Goal: Transaction & Acquisition: Purchase product/service

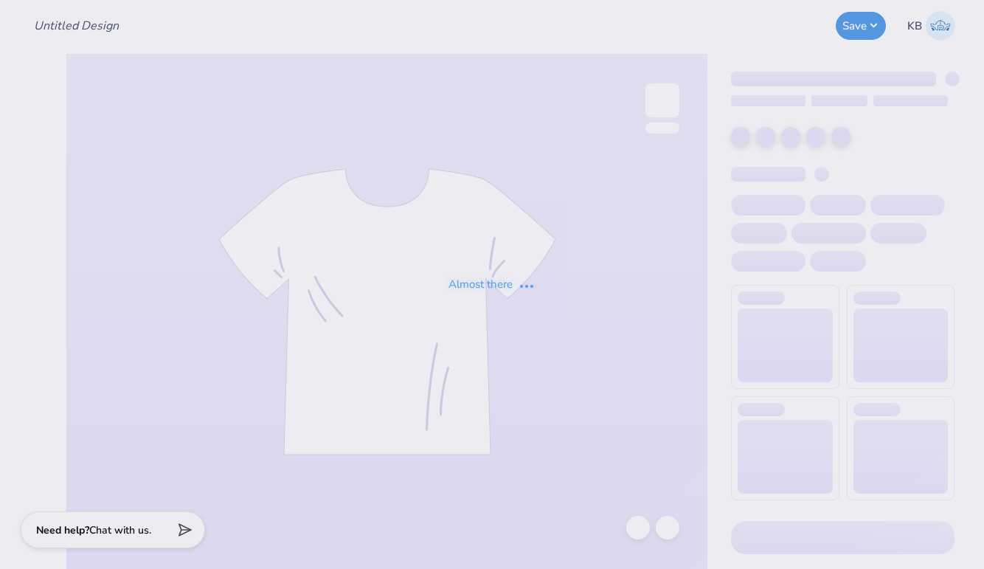
type input "[MEDICAL_DATA] Bid Day"
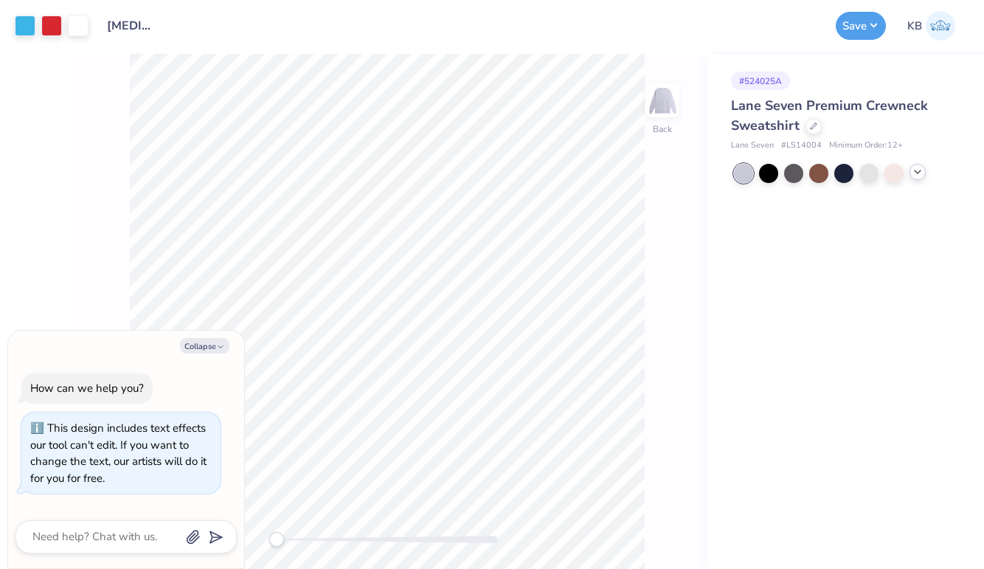
click at [918, 175] on icon at bounding box center [918, 172] width 12 height 12
click at [920, 168] on div at bounding box center [918, 171] width 19 height 19
click at [928, 177] on div at bounding box center [918, 171] width 19 height 19
click at [915, 164] on div at bounding box center [918, 171] width 19 height 19
click at [809, 130] on div at bounding box center [813, 125] width 16 height 16
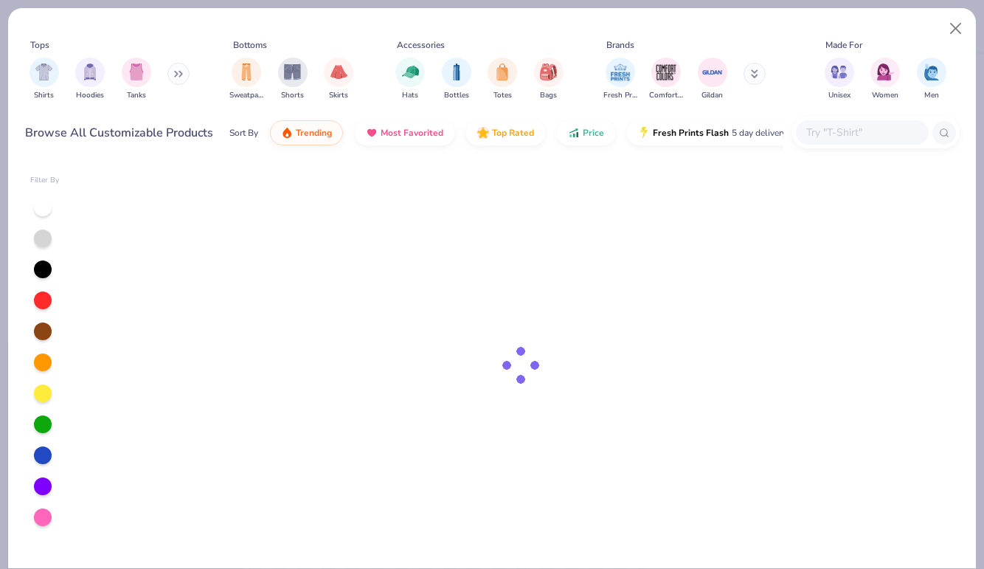
type textarea "x"
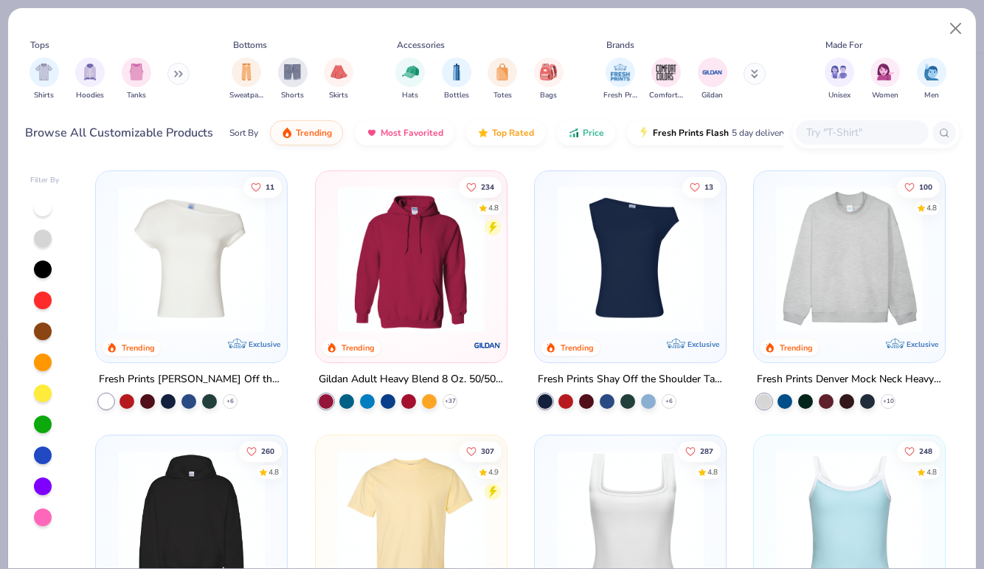
click at [869, 133] on input "text" at bounding box center [862, 132] width 114 height 17
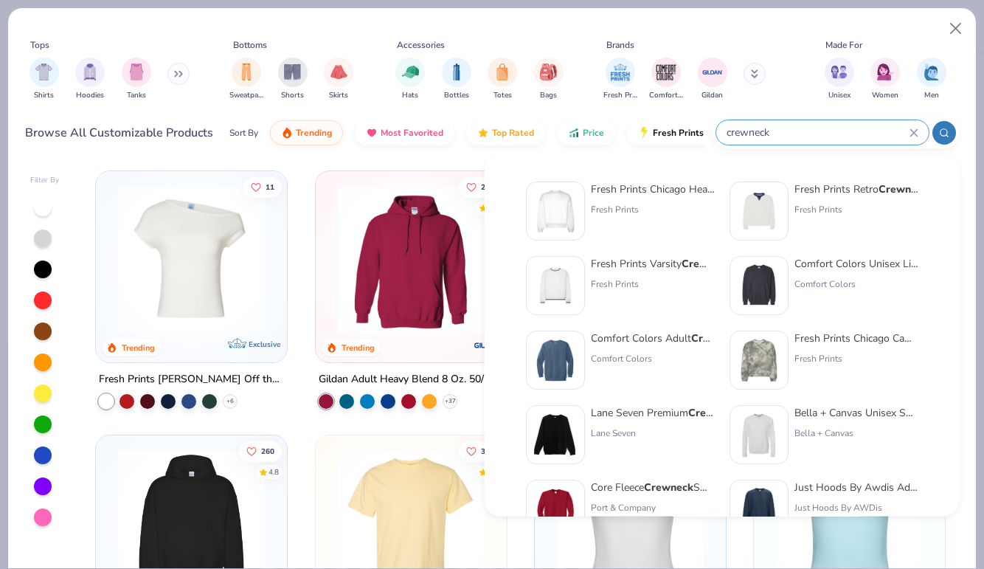
type input "crewneck"
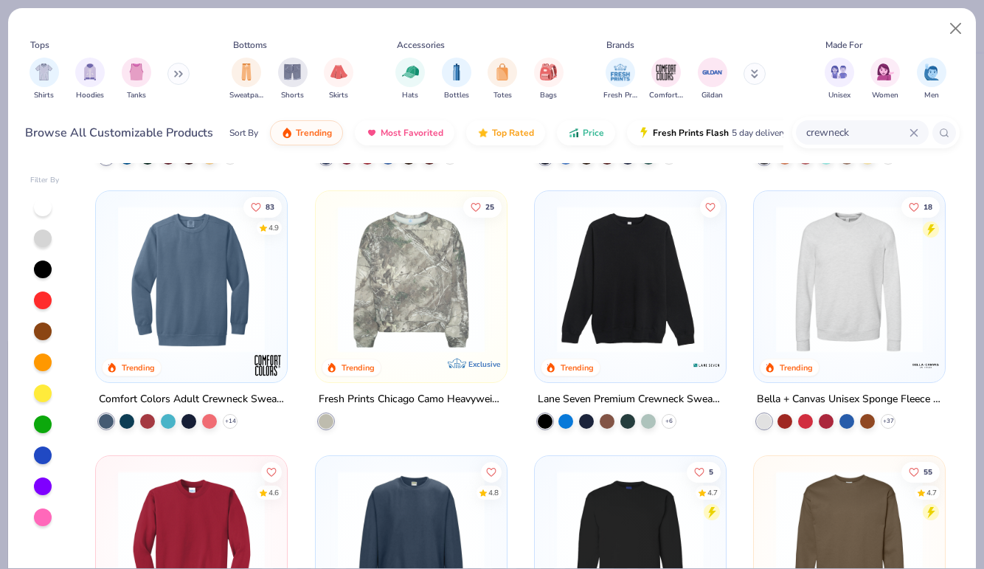
scroll to position [243, 0]
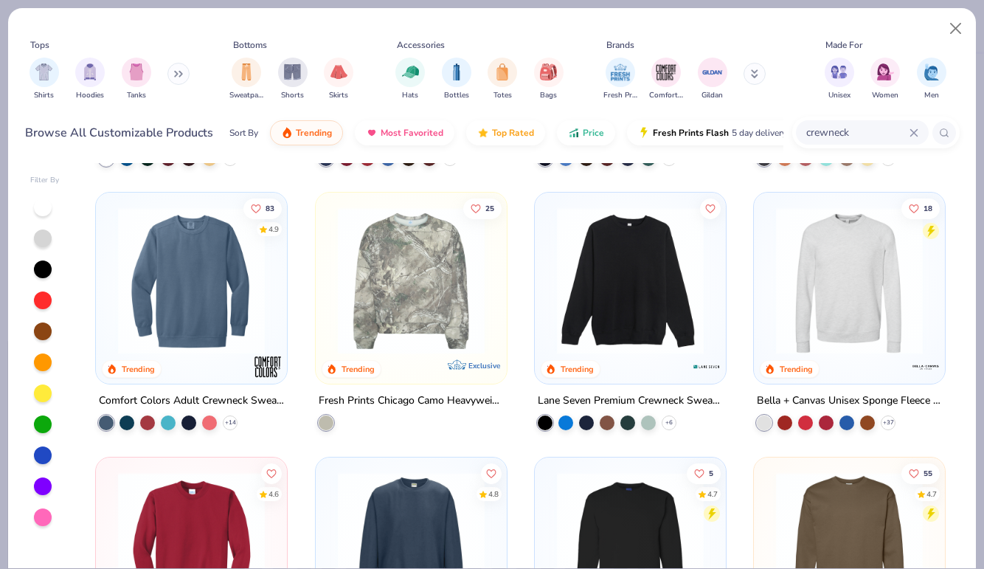
click at [831, 277] on img at bounding box center [850, 280] width 162 height 147
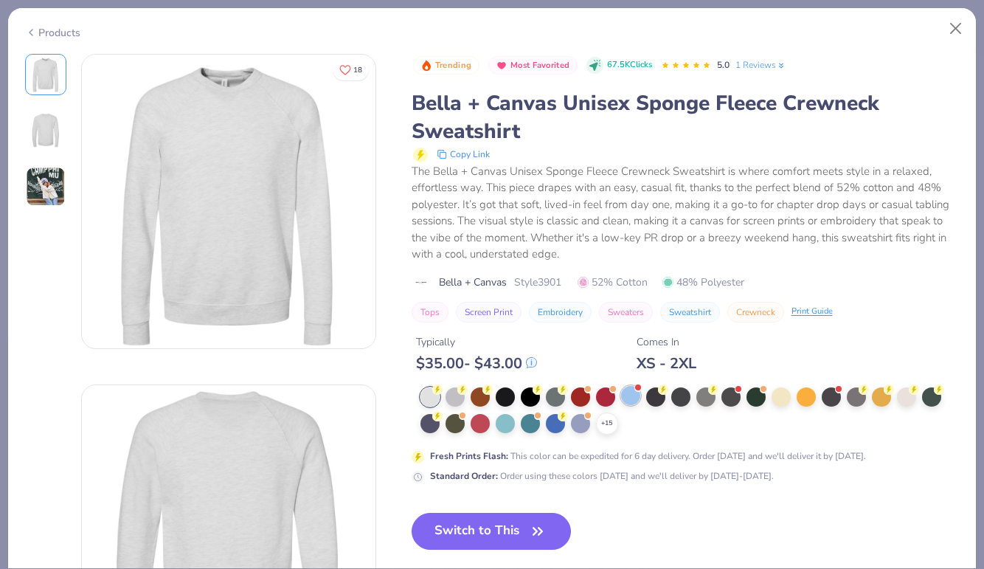
click at [632, 396] on div at bounding box center [630, 395] width 19 height 19
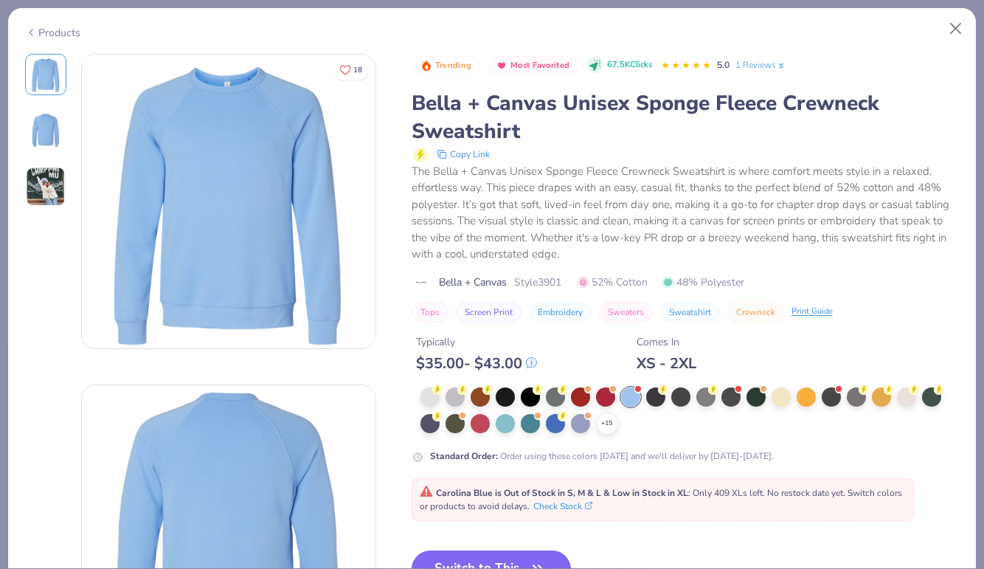
click at [48, 188] on img at bounding box center [46, 187] width 40 height 40
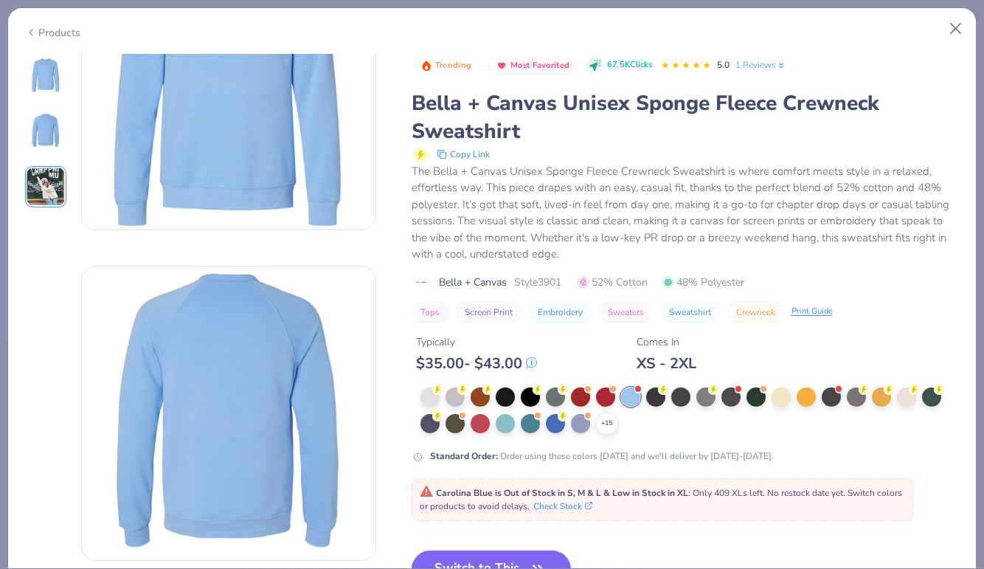
click at [46, 77] on img at bounding box center [45, 74] width 35 height 35
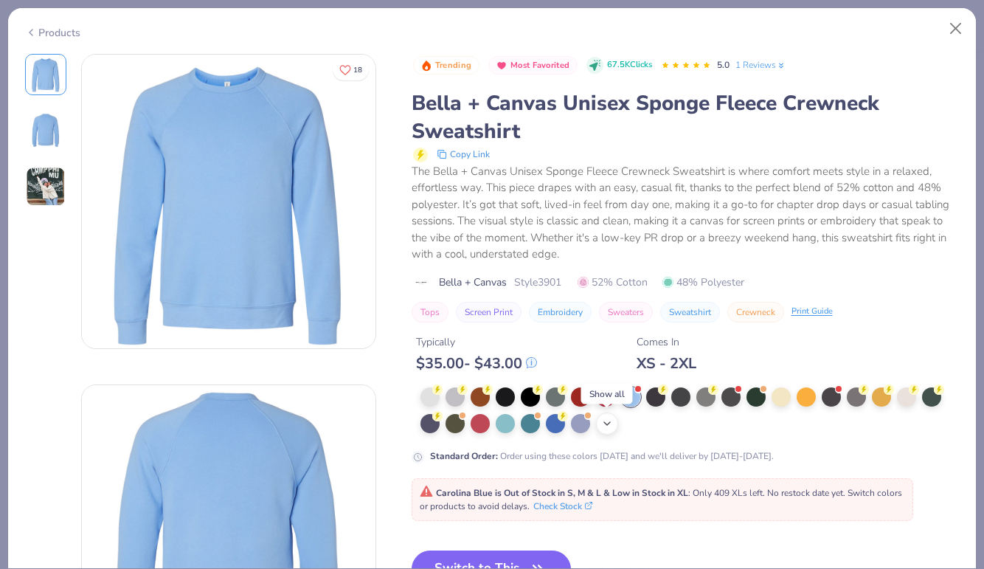
click at [603, 427] on icon at bounding box center [607, 423] width 12 height 12
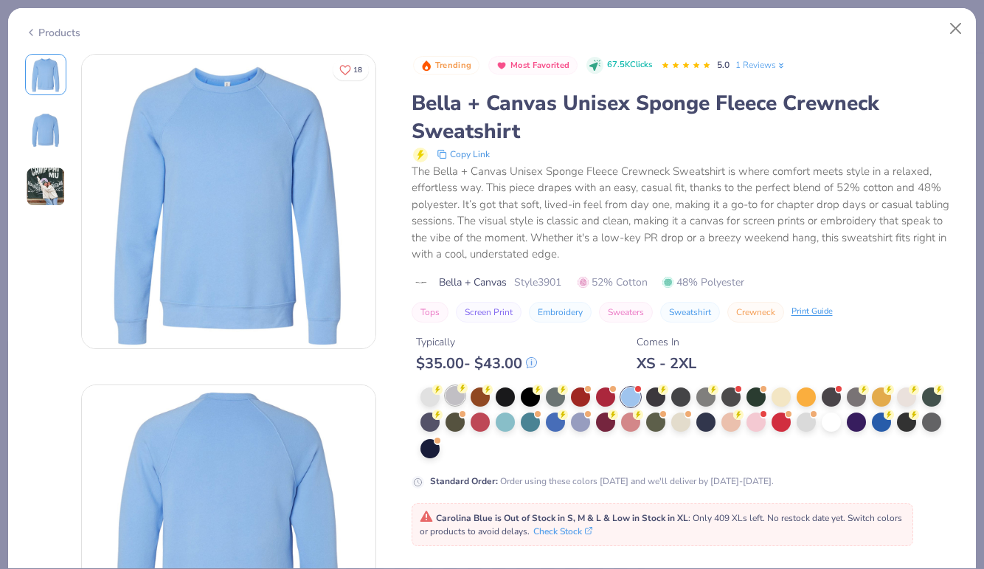
click at [457, 396] on div at bounding box center [454, 395] width 19 height 19
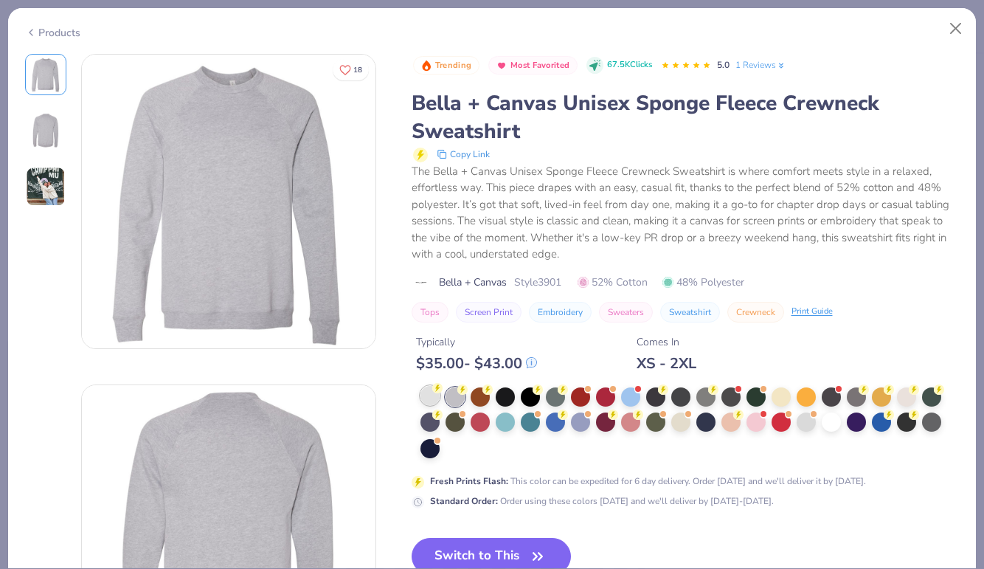
click at [429, 396] on div at bounding box center [429, 395] width 19 height 19
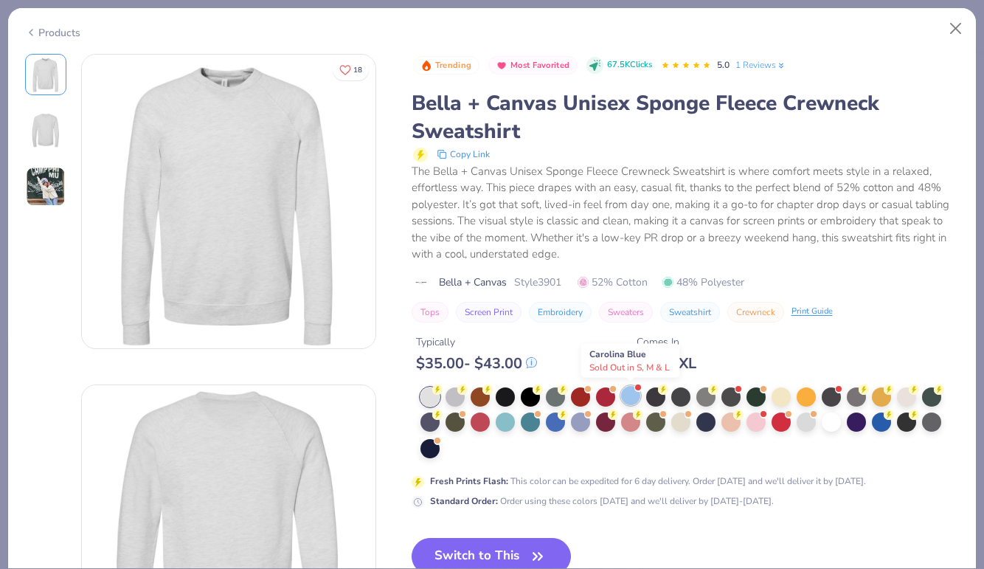
click at [629, 395] on div at bounding box center [630, 395] width 19 height 19
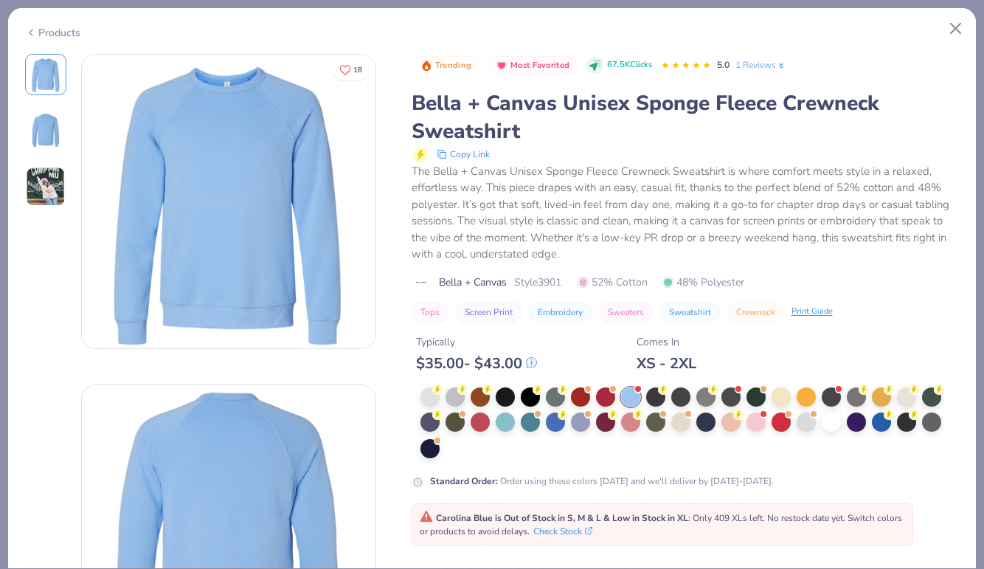
click at [49, 26] on div "Products" at bounding box center [52, 32] width 55 height 15
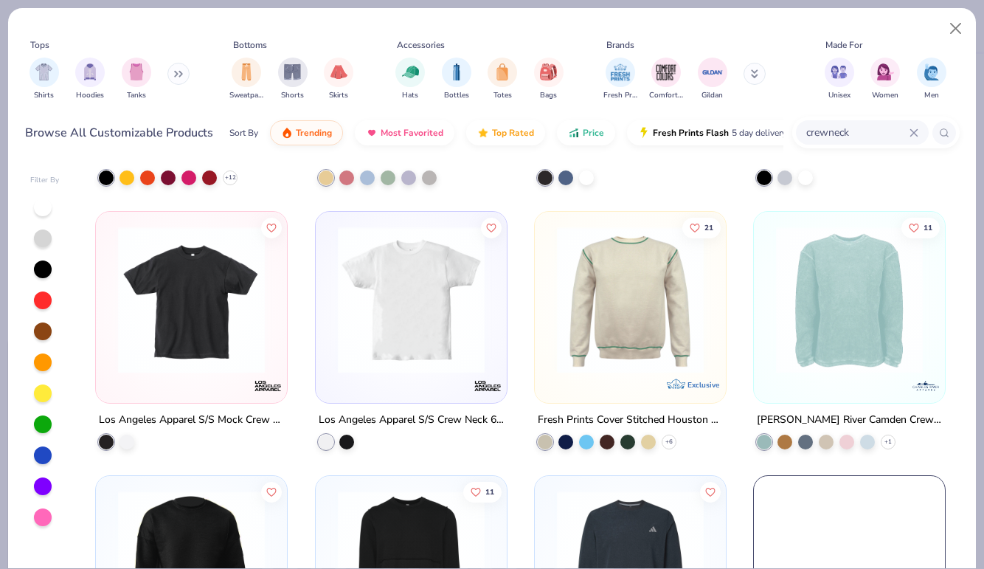
scroll to position [1811, 0]
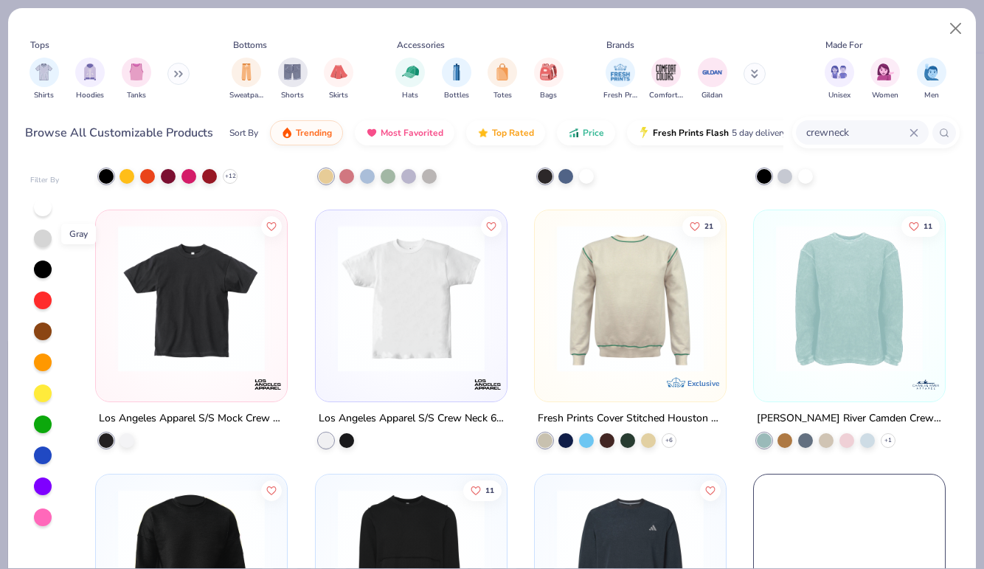
click at [46, 237] on div at bounding box center [43, 238] width 18 height 18
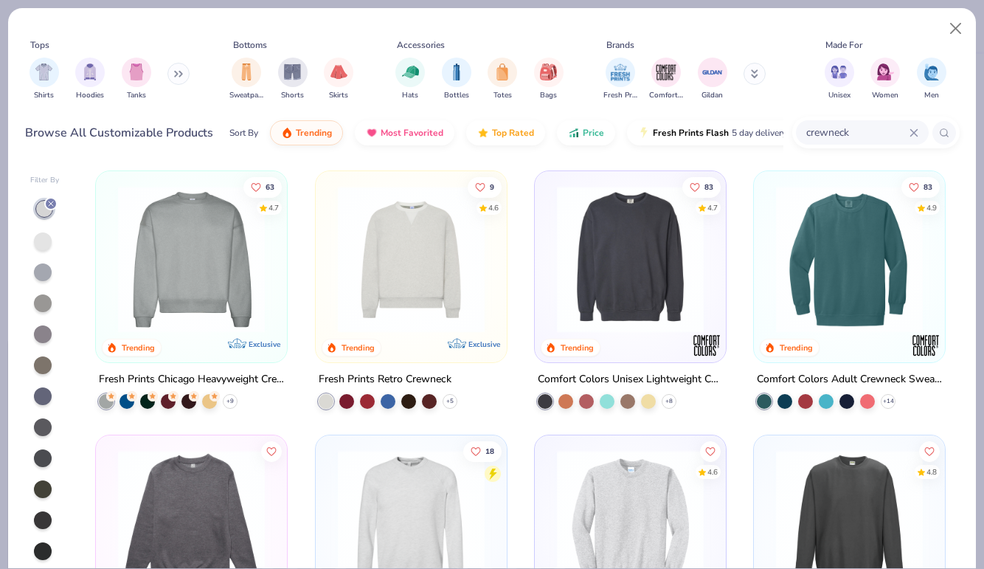
click at [52, 204] on line at bounding box center [51, 203] width 4 height 4
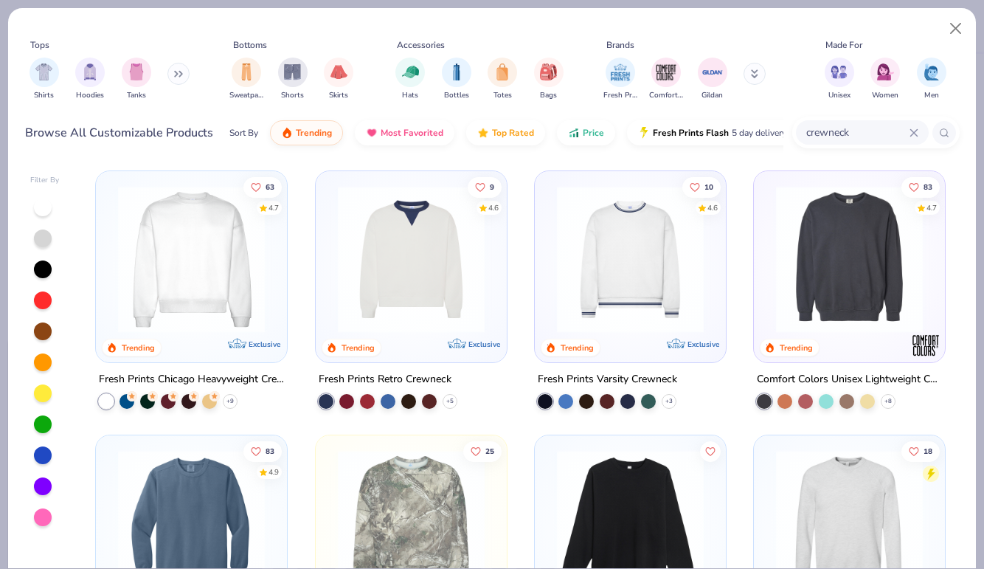
click at [39, 457] on div at bounding box center [43, 455] width 18 height 18
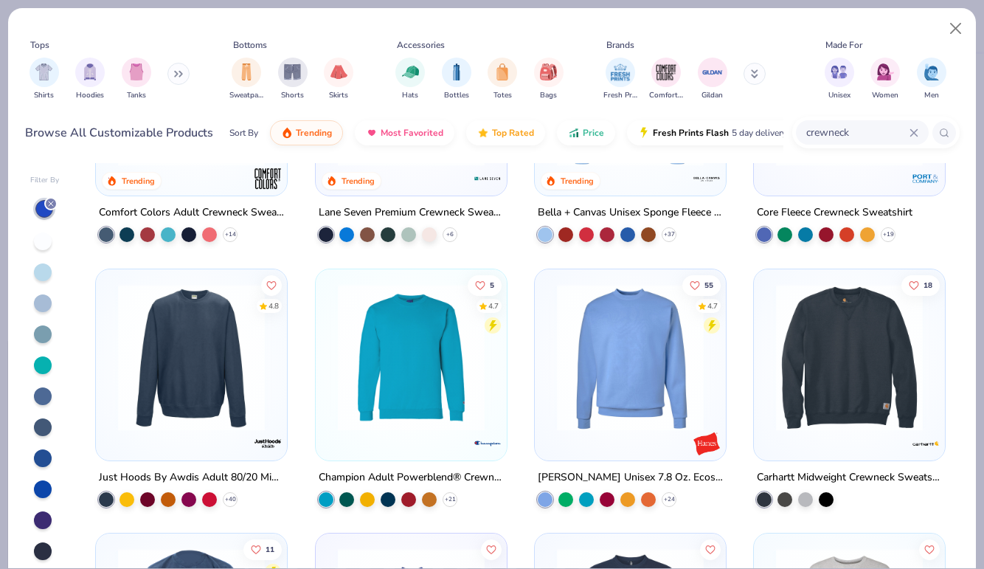
scroll to position [432, 0]
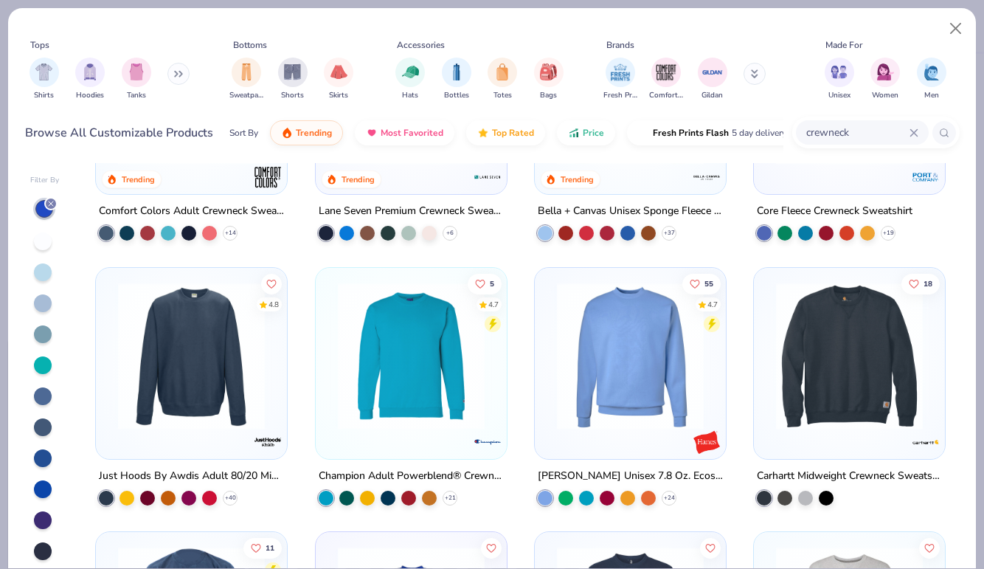
click at [630, 358] on img at bounding box center [630, 355] width 162 height 147
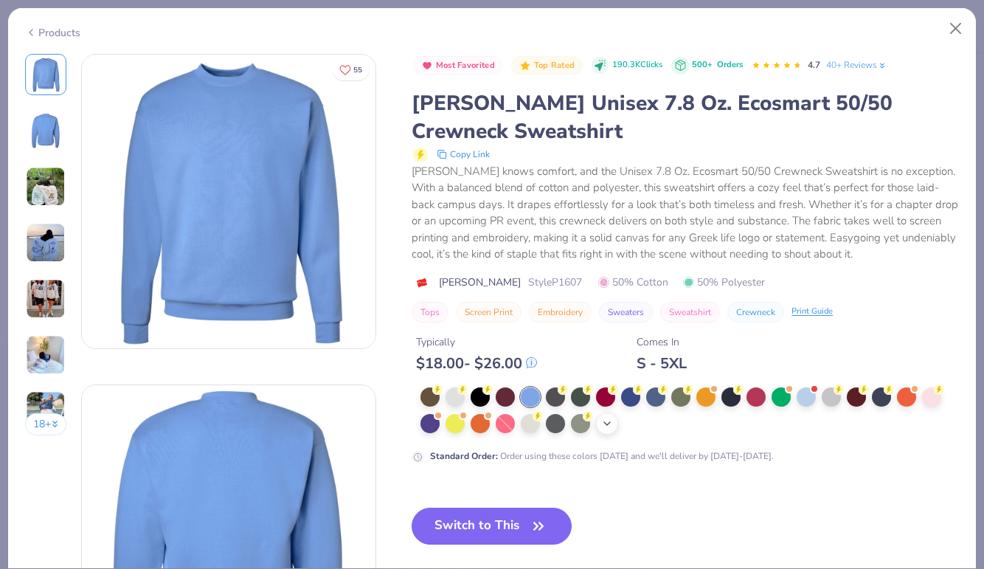
click at [612, 429] on icon at bounding box center [607, 423] width 12 height 12
click at [835, 398] on div at bounding box center [831, 395] width 19 height 19
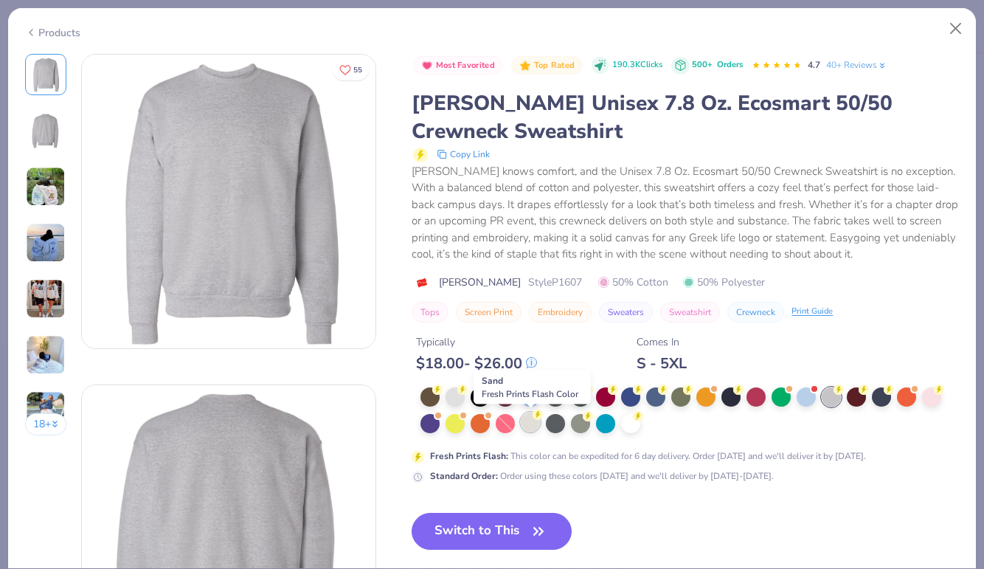
click at [527, 424] on div at bounding box center [530, 421] width 19 height 19
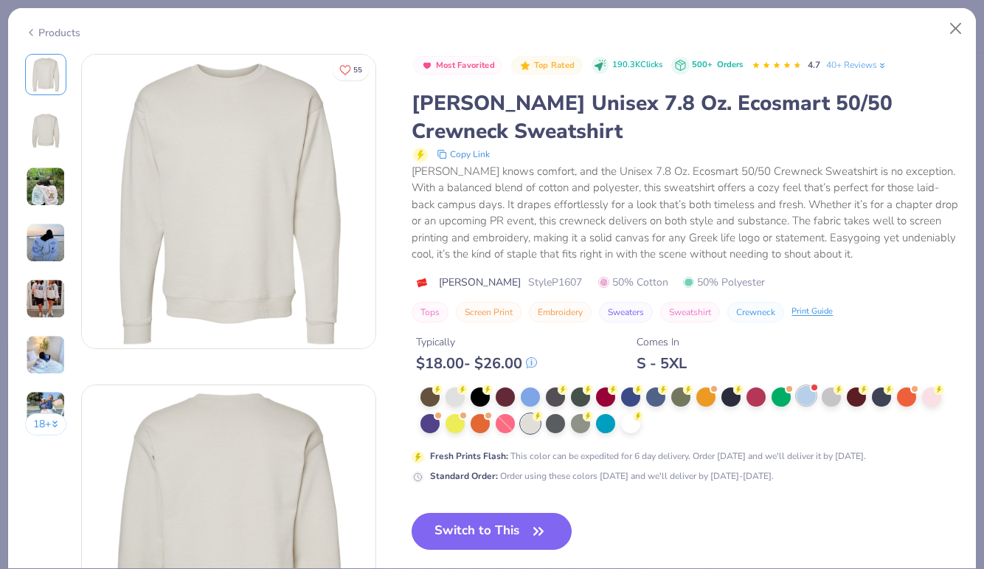
click at [807, 395] on div at bounding box center [806, 395] width 19 height 19
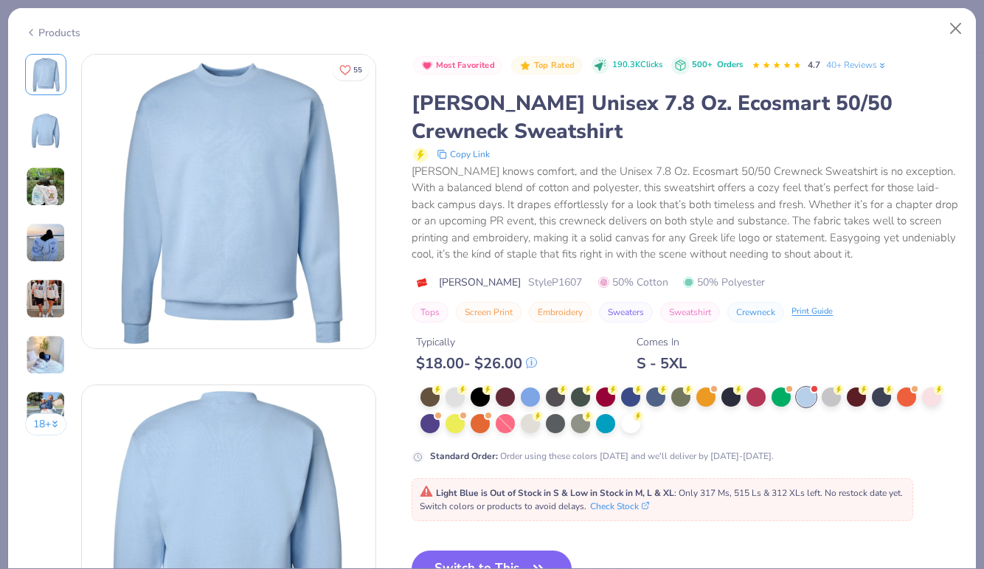
click at [34, 35] on icon at bounding box center [31, 33] width 12 height 18
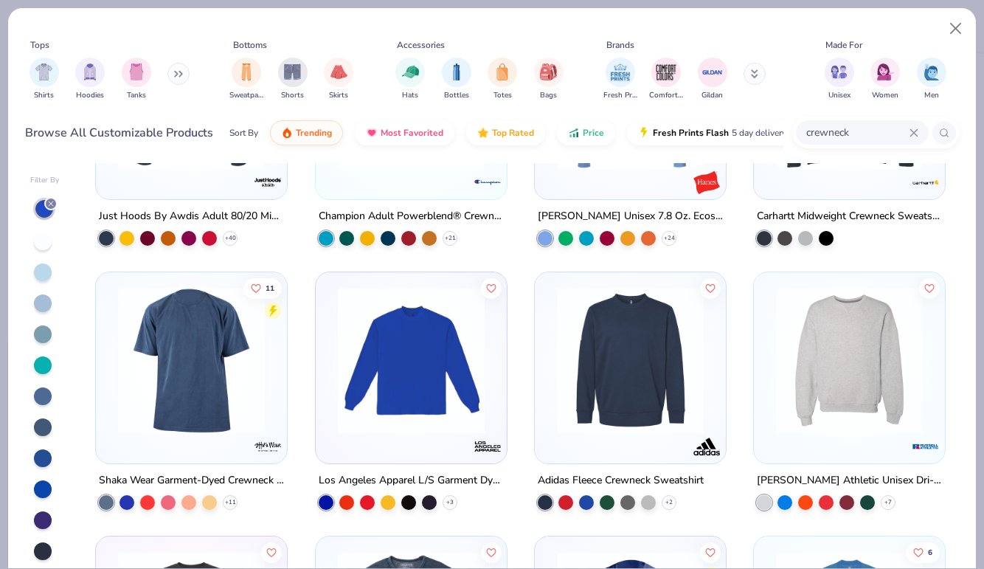
scroll to position [701, 0]
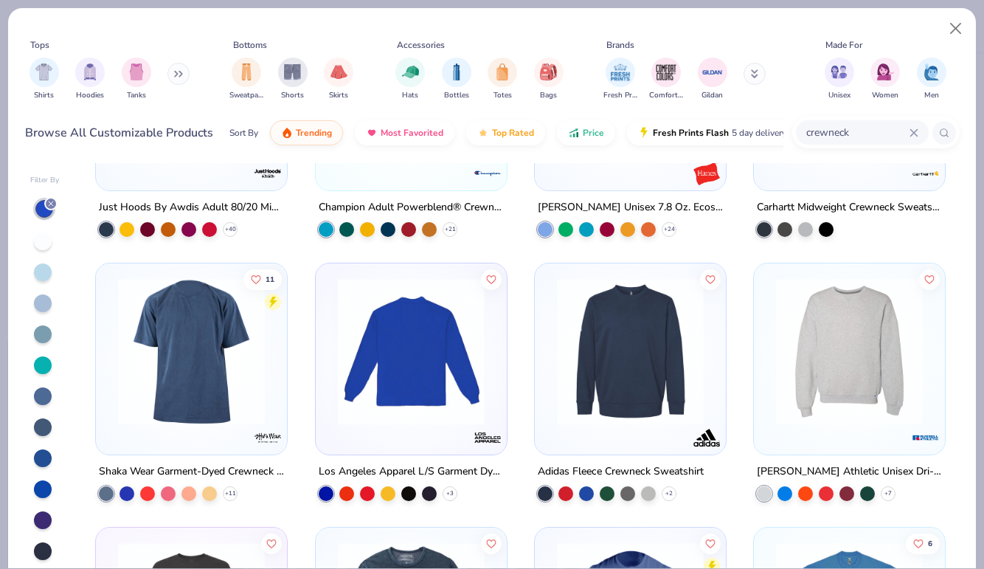
click at [401, 364] on img at bounding box center [411, 351] width 162 height 147
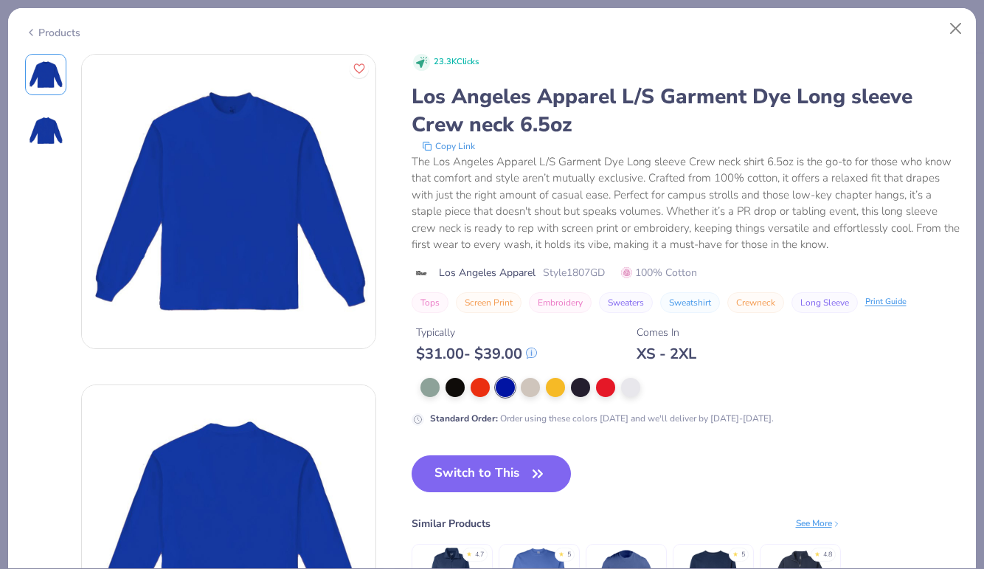
click at [60, 25] on div "Products" at bounding box center [52, 32] width 55 height 15
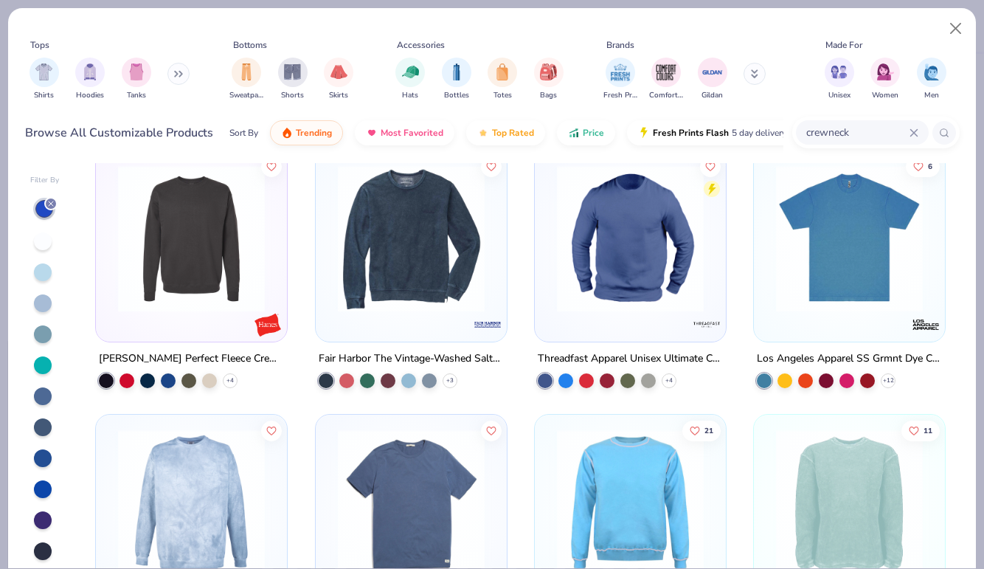
scroll to position [1078, 0]
click at [229, 294] on img at bounding box center [192, 238] width 162 height 147
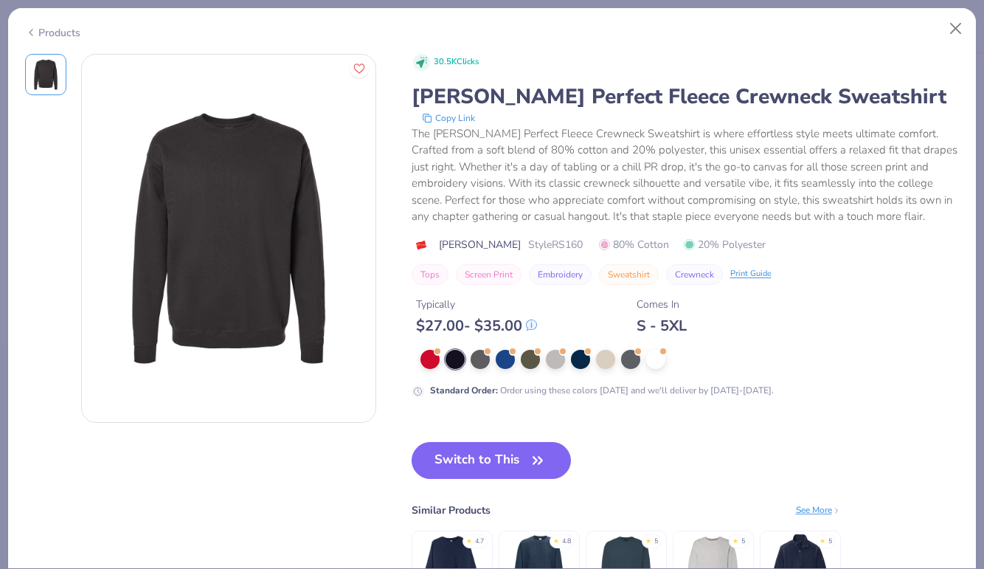
click at [42, 30] on div "Products" at bounding box center [52, 32] width 55 height 15
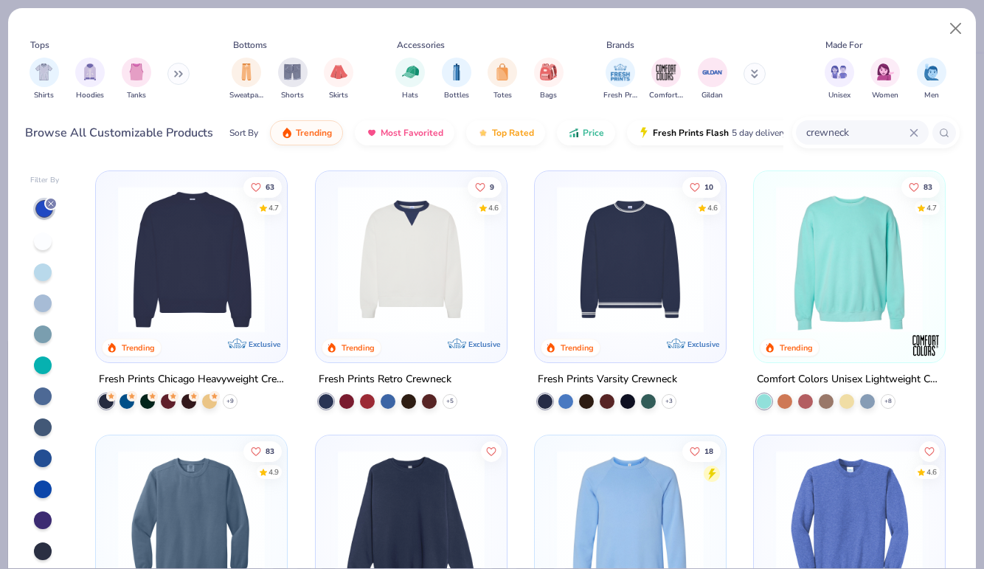
click at [223, 296] on img at bounding box center [192, 259] width 162 height 147
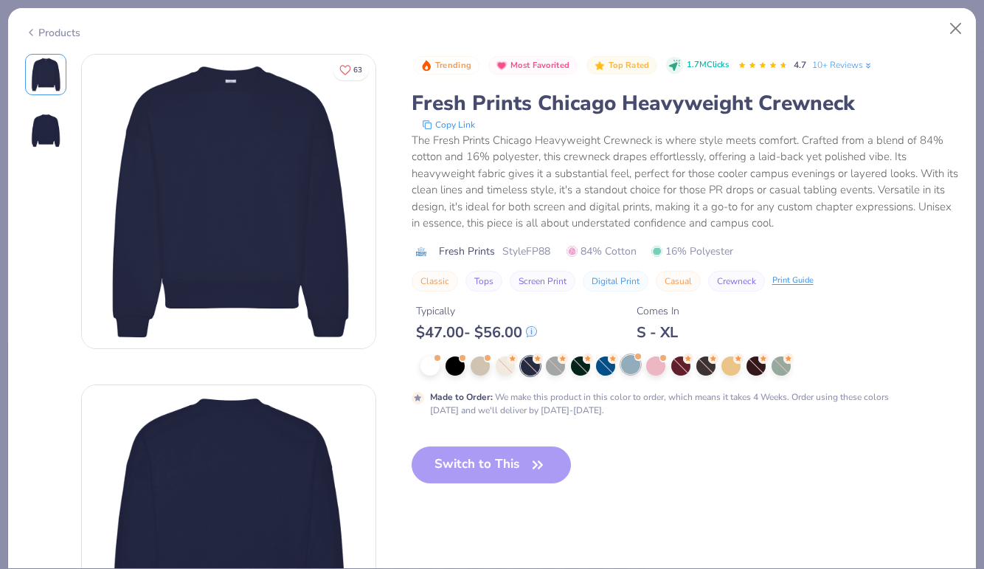
click at [631, 368] on div at bounding box center [630, 364] width 19 height 19
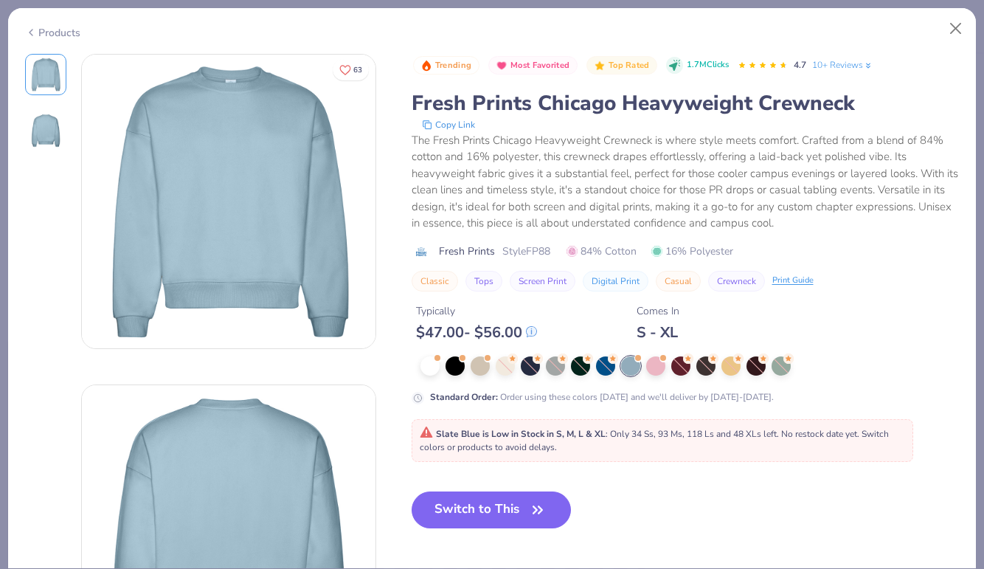
click at [59, 27] on div "Products" at bounding box center [52, 32] width 55 height 15
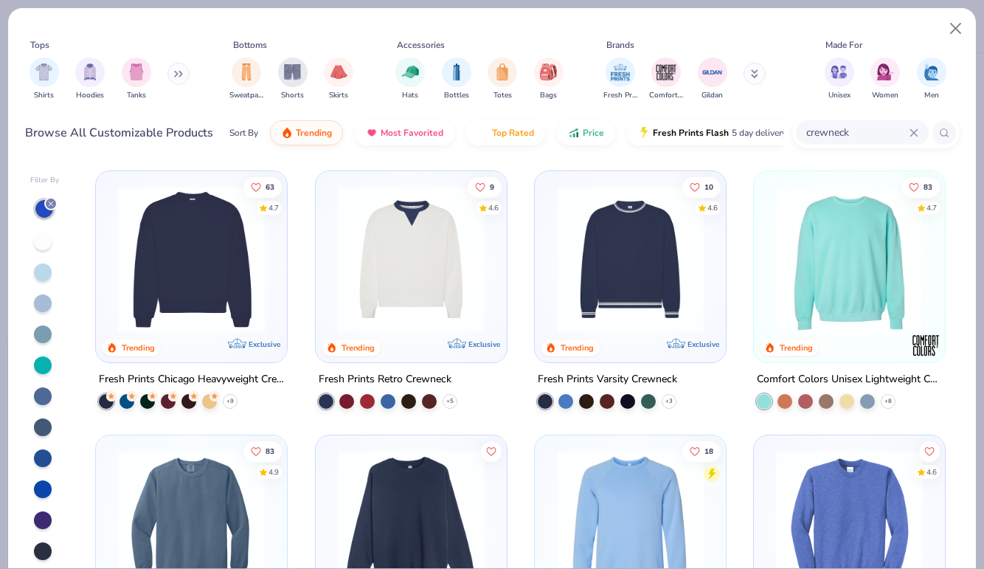
click at [49, 205] on line at bounding box center [51, 203] width 4 height 4
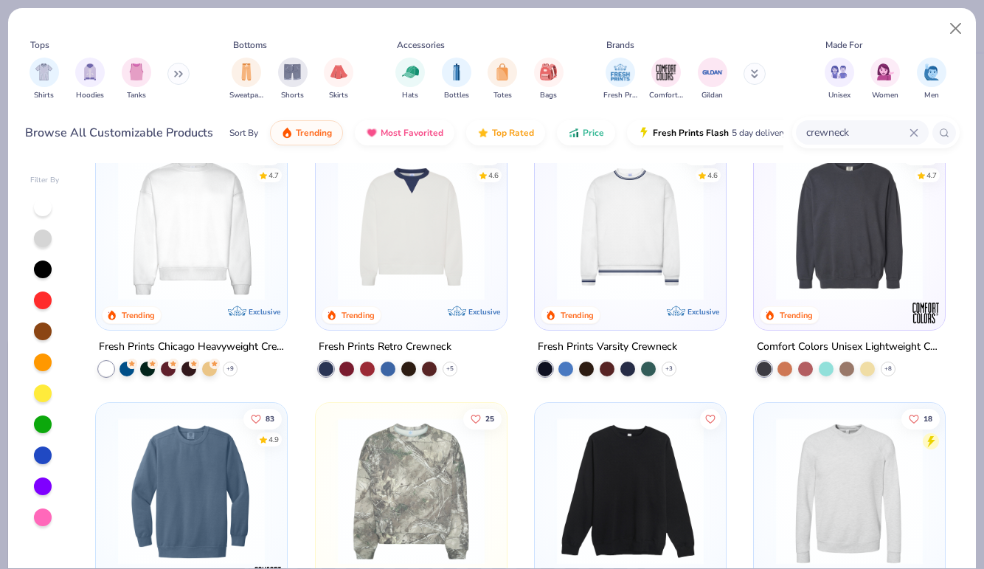
scroll to position [35, 0]
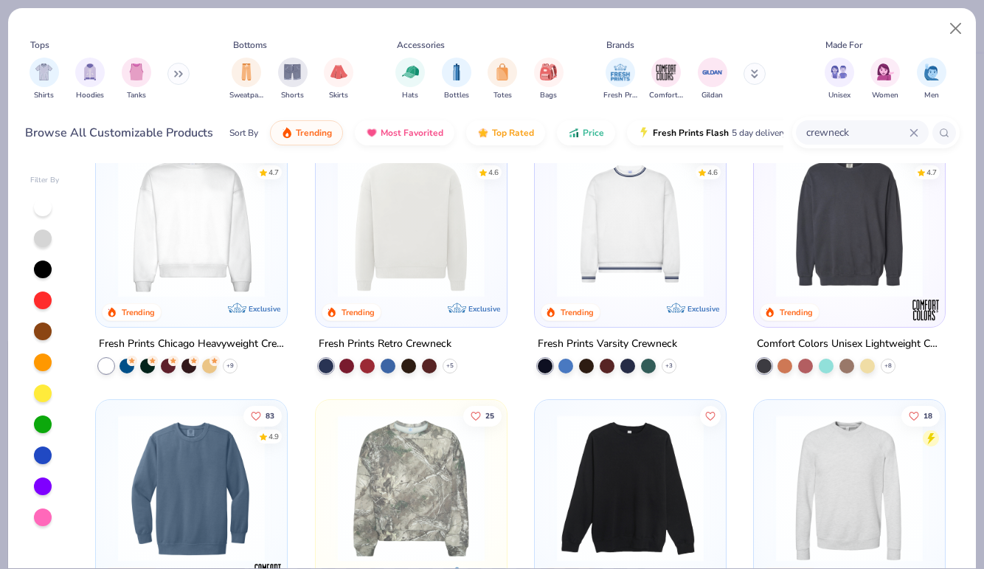
click at [898, 234] on img at bounding box center [850, 223] width 162 height 147
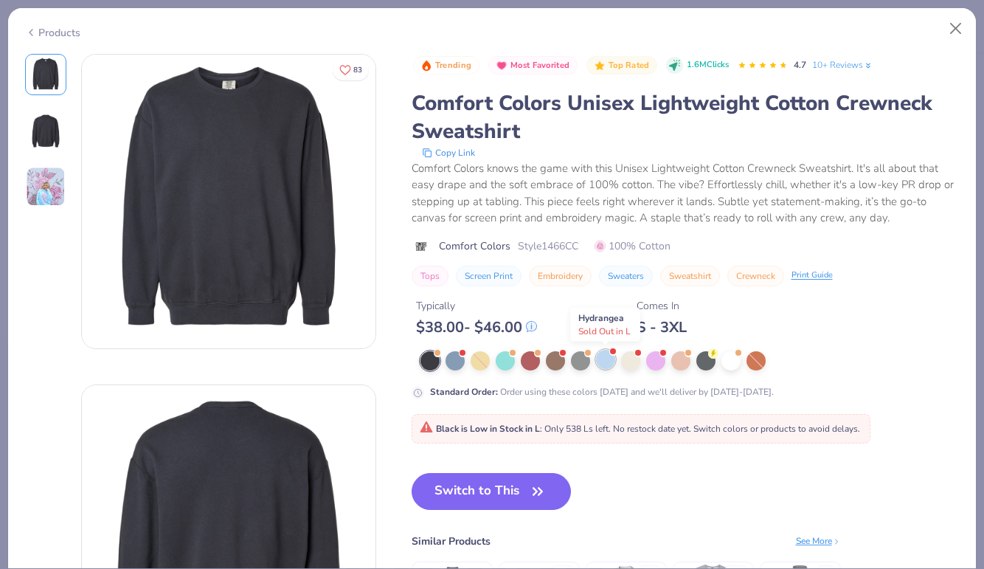
click at [600, 354] on div at bounding box center [605, 359] width 19 height 19
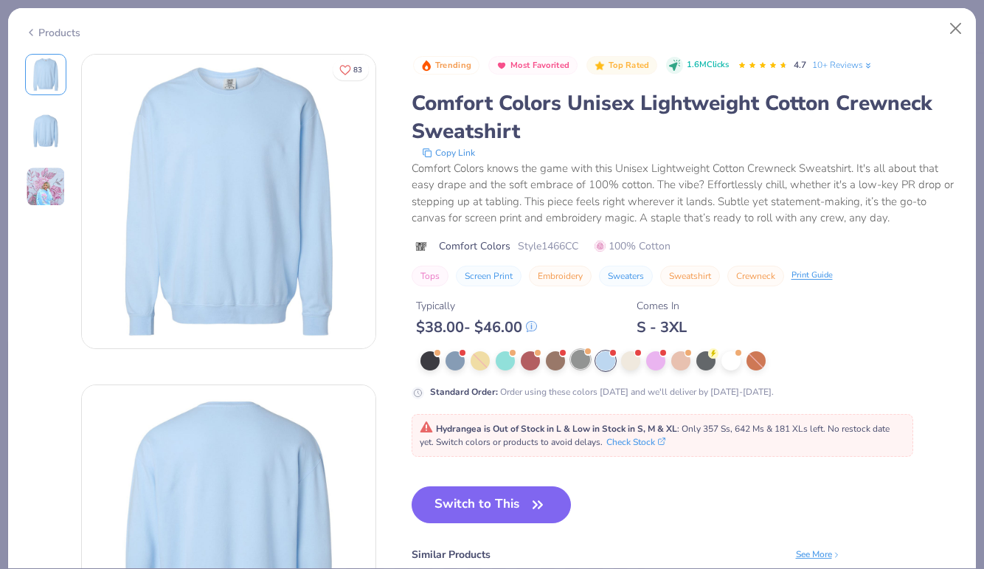
click at [578, 360] on div at bounding box center [580, 359] width 19 height 19
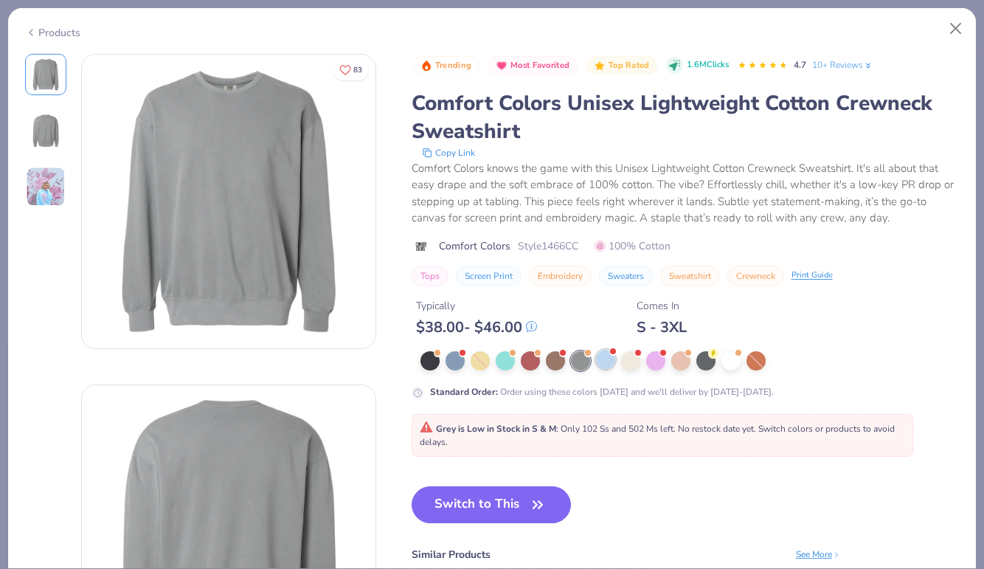
click at [612, 363] on div at bounding box center [605, 359] width 19 height 19
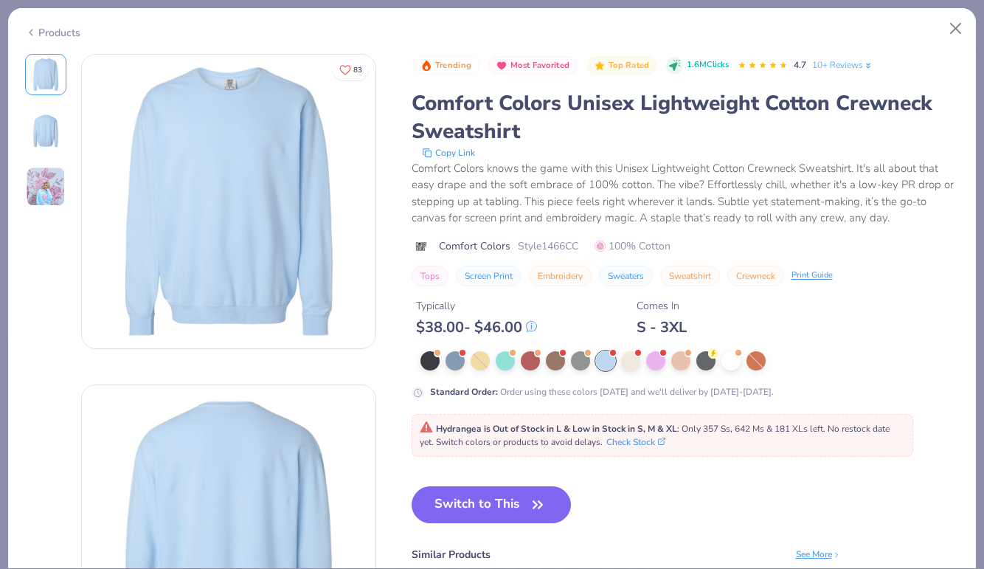
click at [54, 31] on div "Products" at bounding box center [52, 32] width 55 height 15
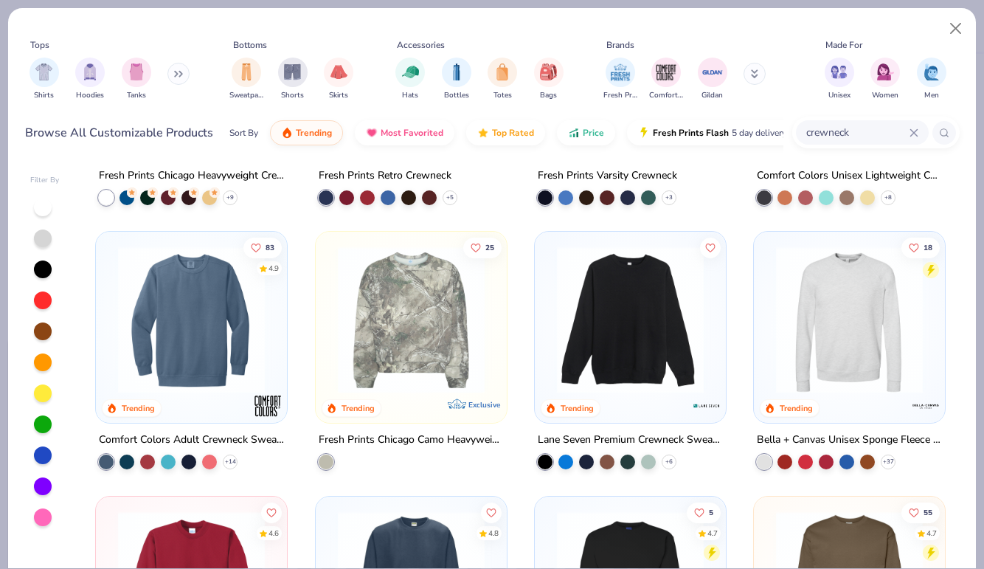
scroll to position [211, 0]
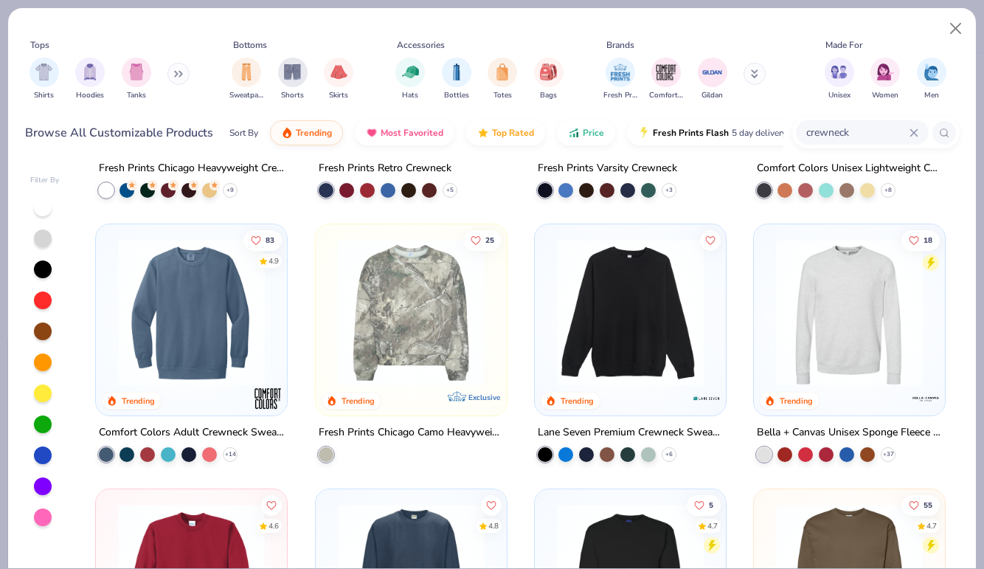
click at [178, 330] on img at bounding box center [192, 312] width 162 height 147
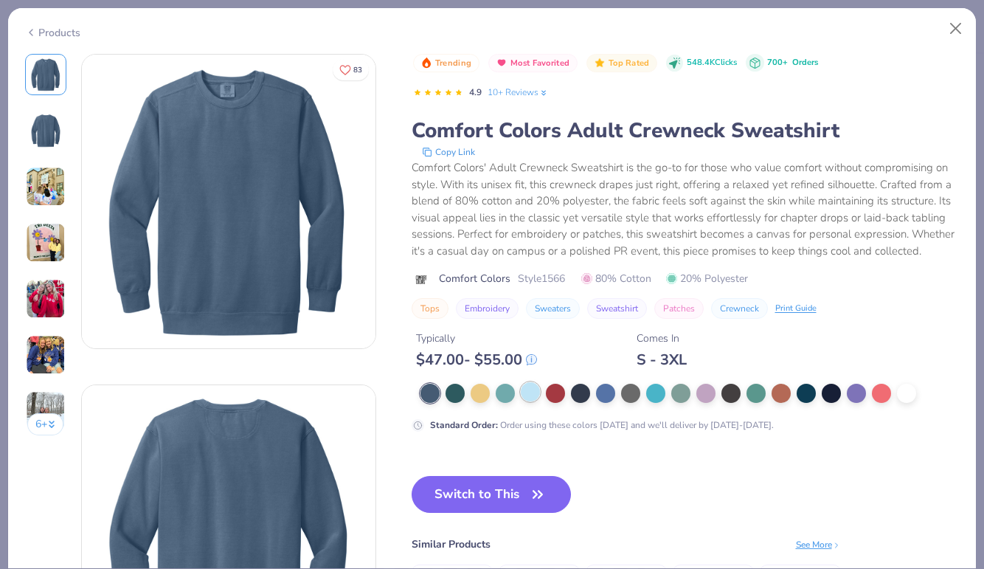
click at [527, 401] on div at bounding box center [530, 391] width 19 height 19
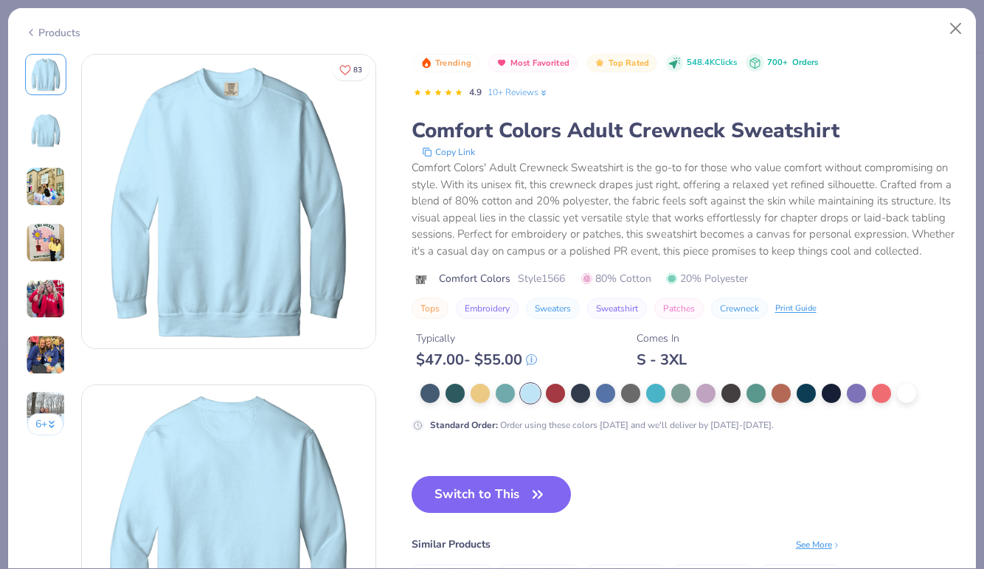
click at [48, 227] on img at bounding box center [46, 243] width 40 height 40
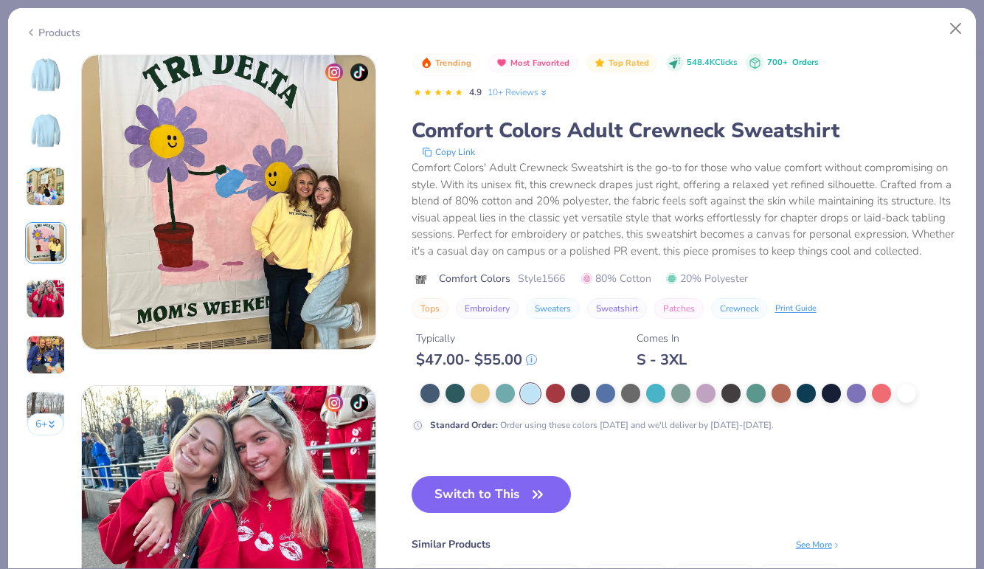
scroll to position [991, 0]
click at [44, 82] on img at bounding box center [45, 74] width 35 height 35
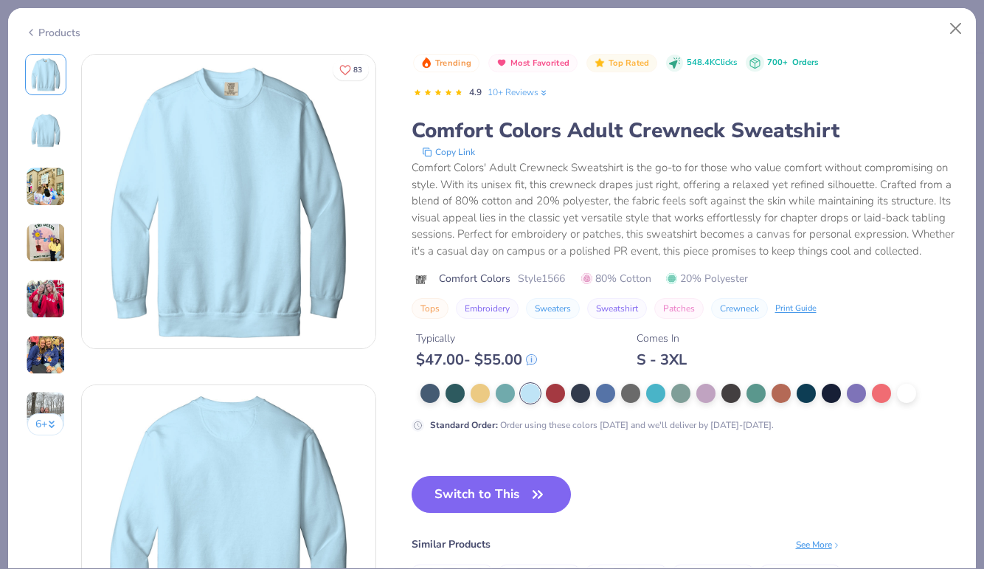
scroll to position [0, 0]
click at [635, 401] on div at bounding box center [630, 391] width 19 height 19
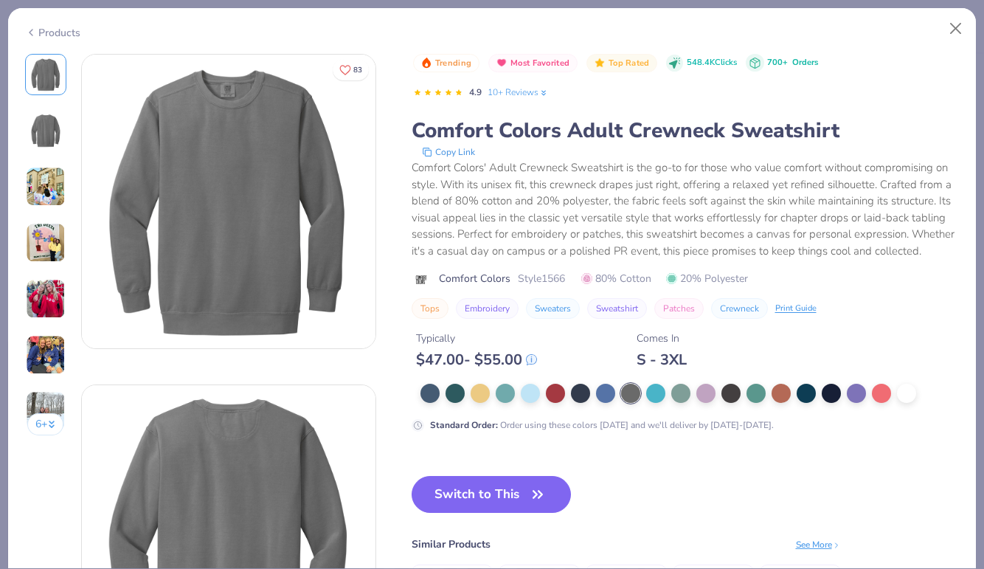
click at [69, 30] on div "Products" at bounding box center [52, 32] width 55 height 15
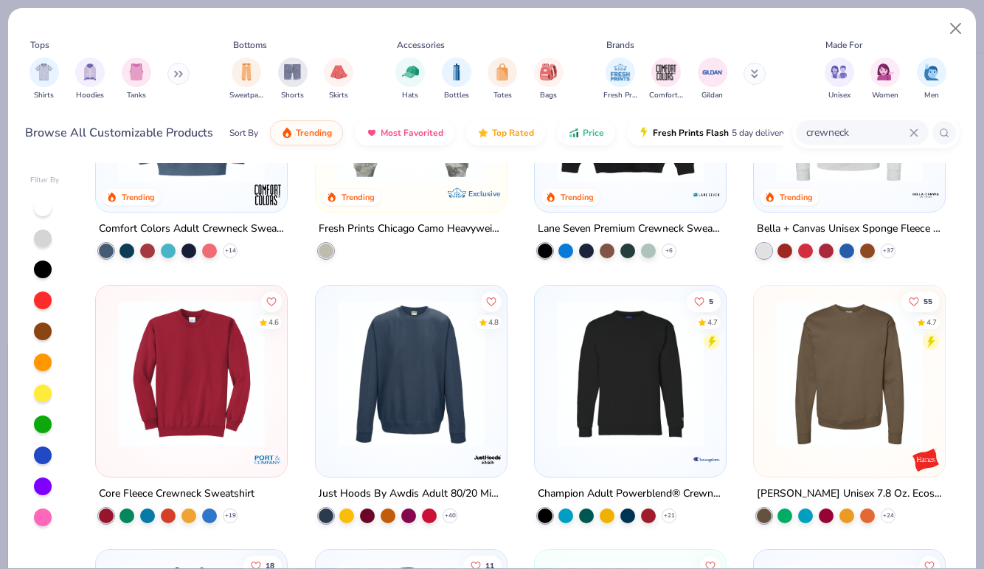
scroll to position [419, 0]
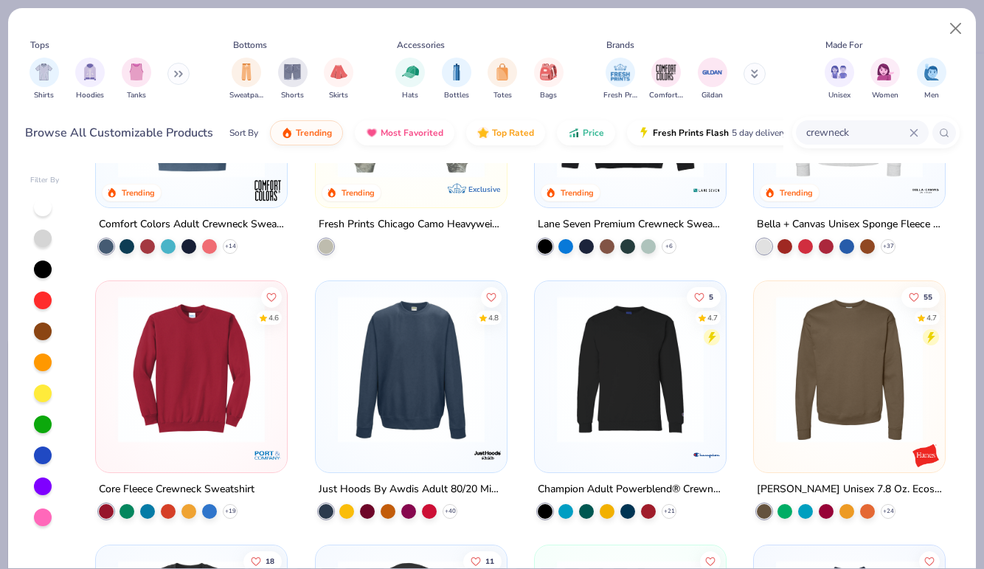
click at [177, 376] on img at bounding box center [192, 368] width 162 height 147
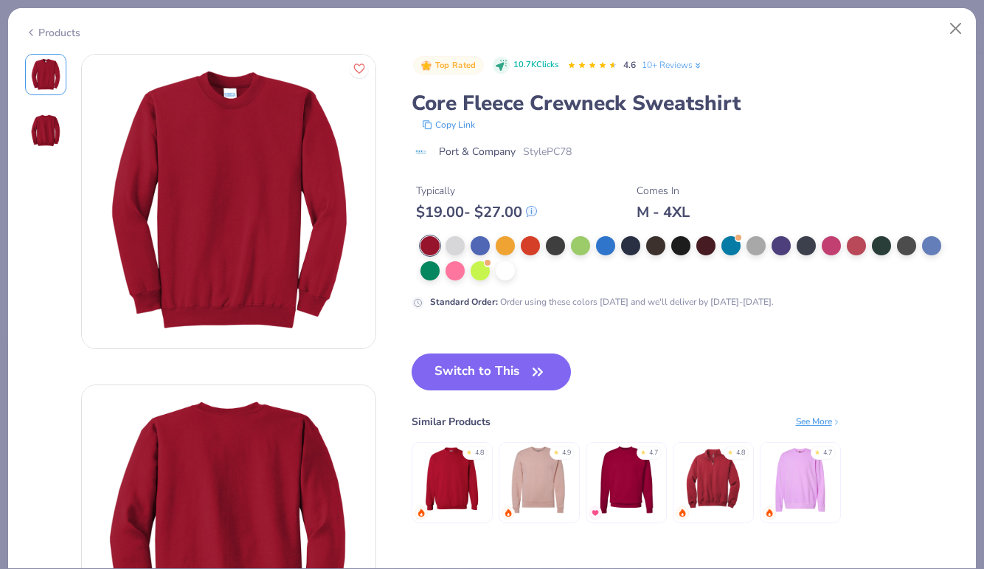
click at [57, 31] on div "Products" at bounding box center [52, 32] width 55 height 15
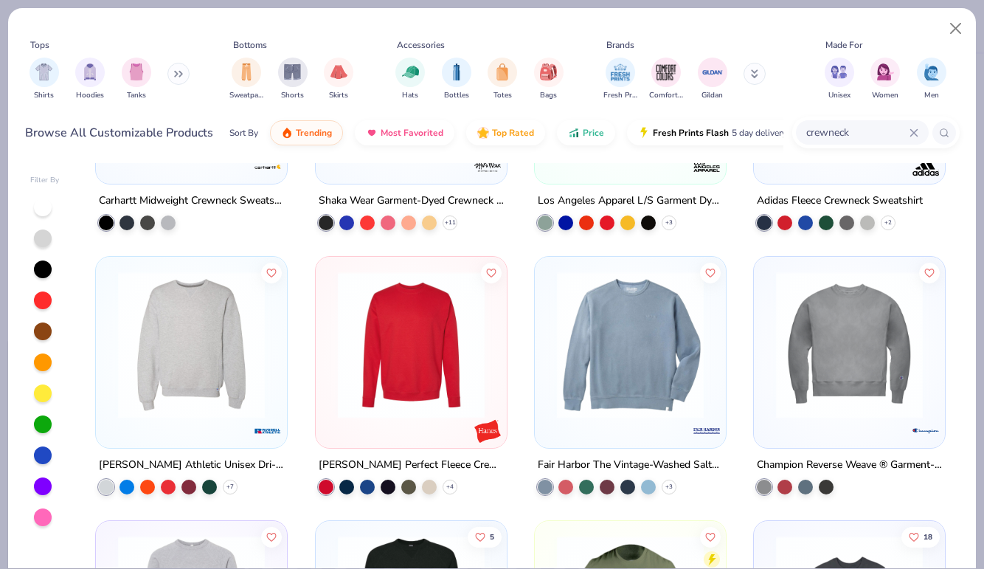
scroll to position [976, 0]
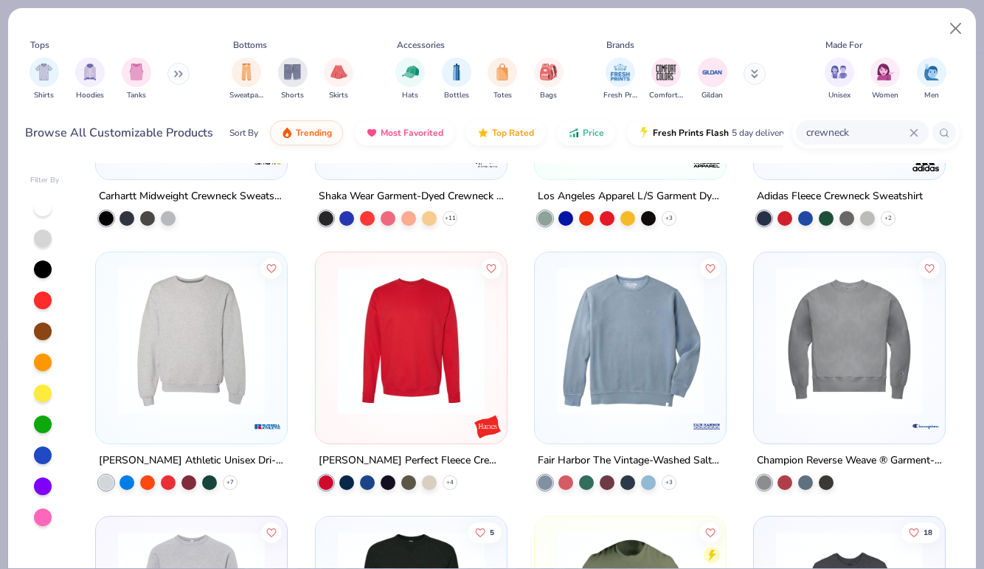
click at [193, 361] on img at bounding box center [192, 340] width 162 height 147
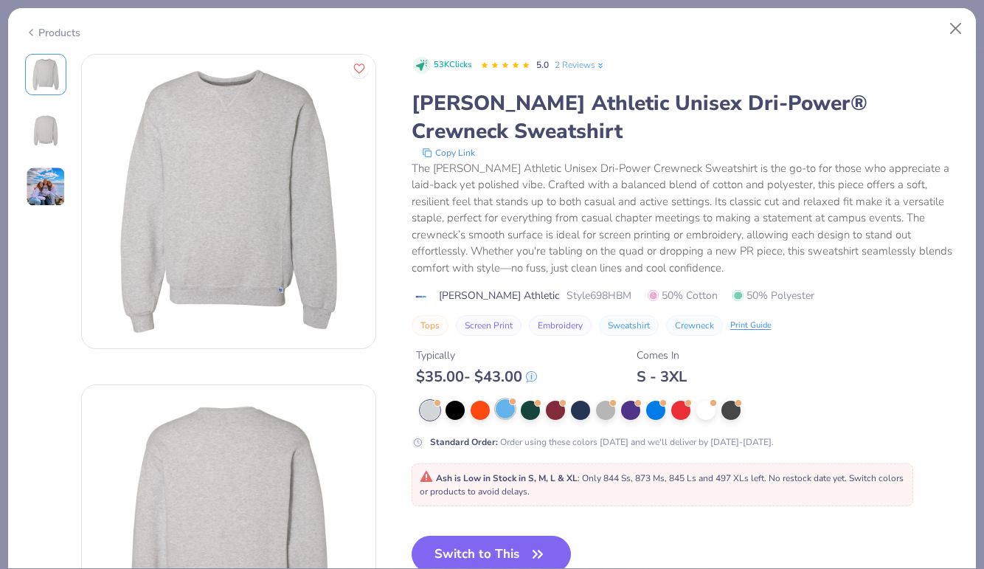
click at [501, 413] on div at bounding box center [505, 408] width 19 height 19
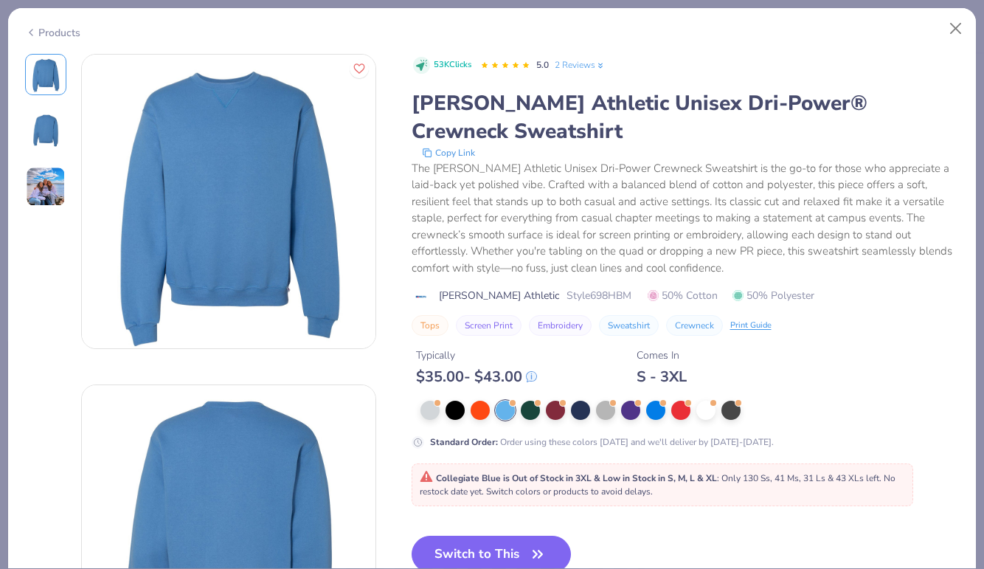
click at [49, 31] on div "Products" at bounding box center [52, 32] width 55 height 15
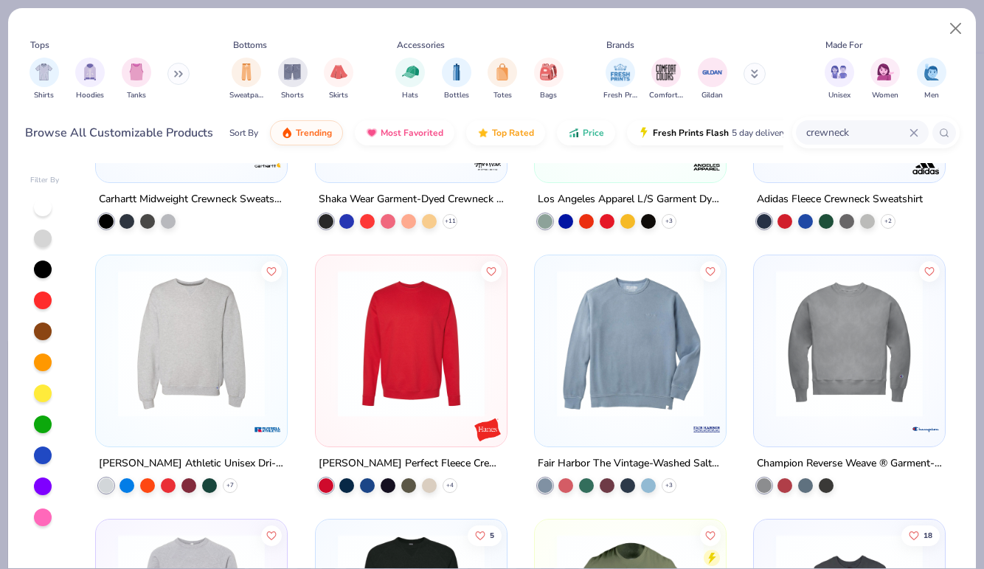
scroll to position [90, 0]
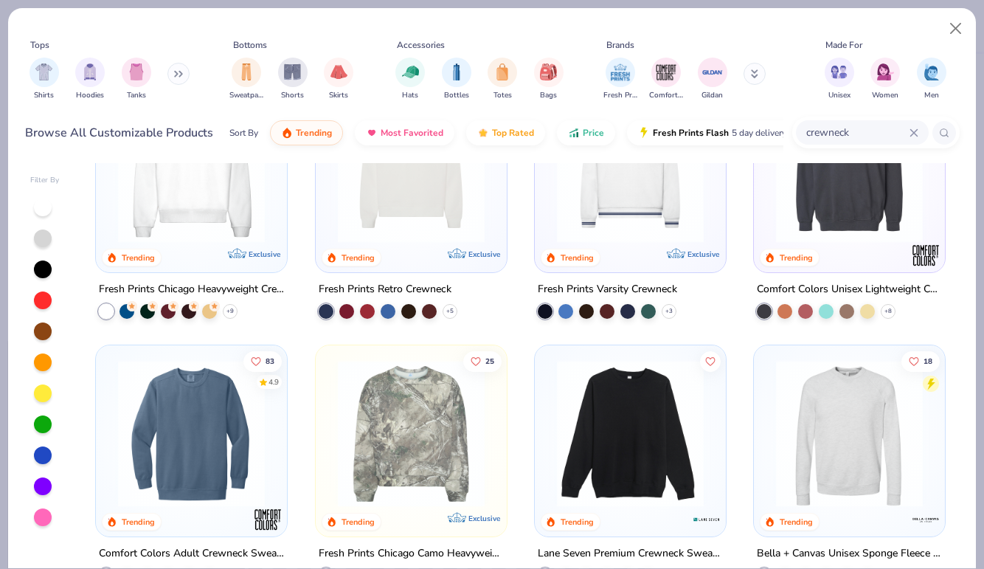
click at [174, 77] on button at bounding box center [178, 74] width 22 height 22
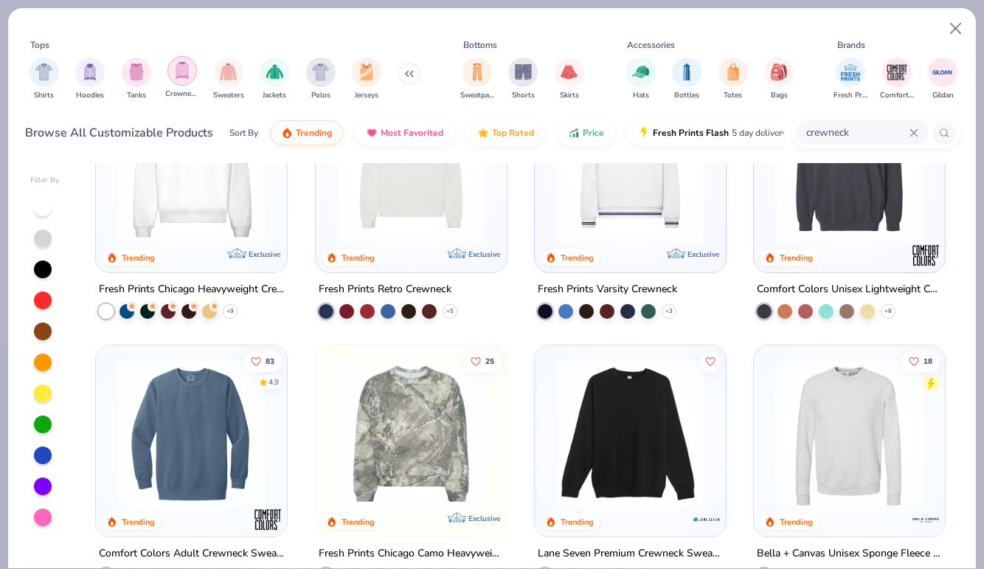
click at [181, 71] on img "filter for Crewnecks" at bounding box center [182, 70] width 16 height 17
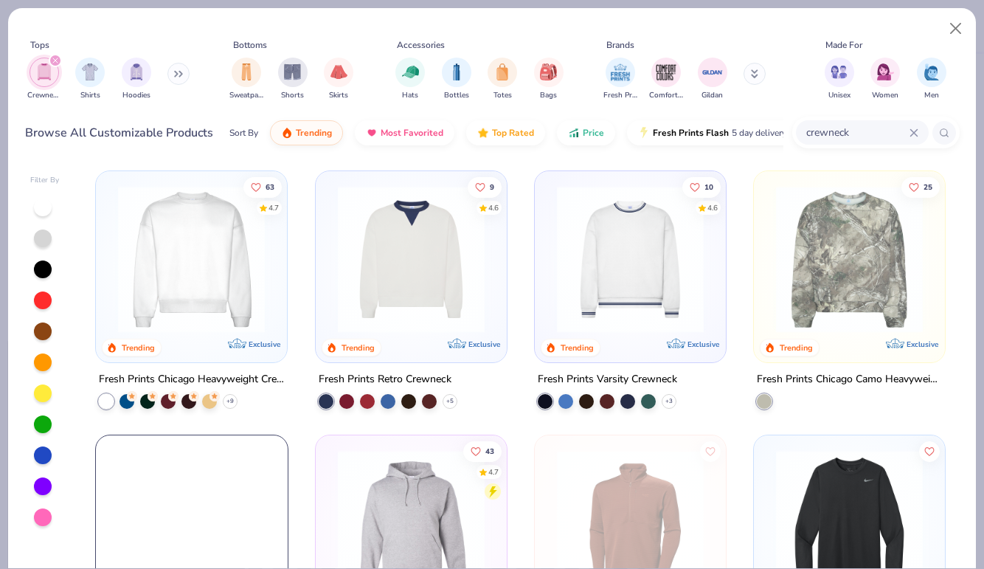
click at [46, 452] on div at bounding box center [43, 455] width 18 height 18
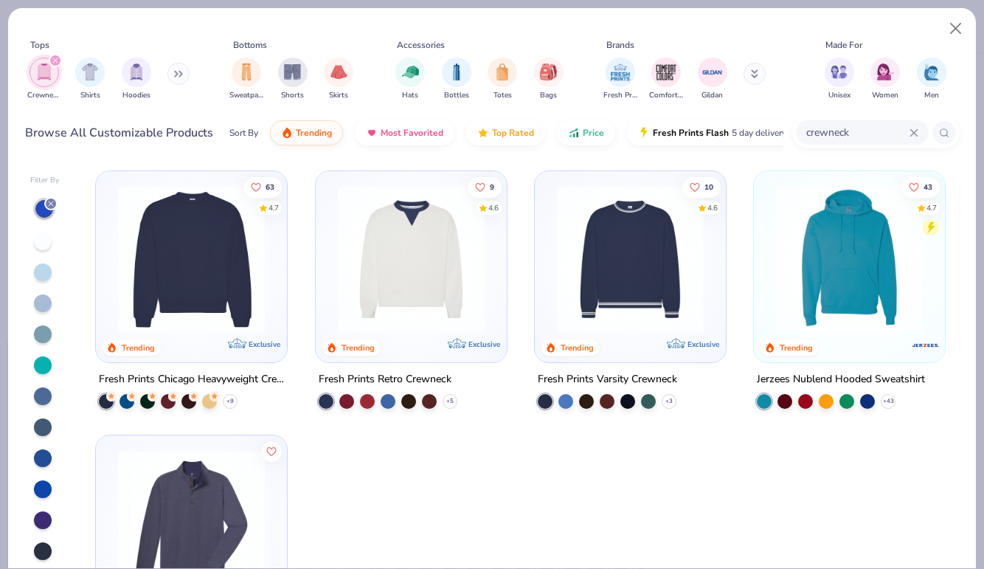
click at [42, 275] on div at bounding box center [43, 272] width 18 height 18
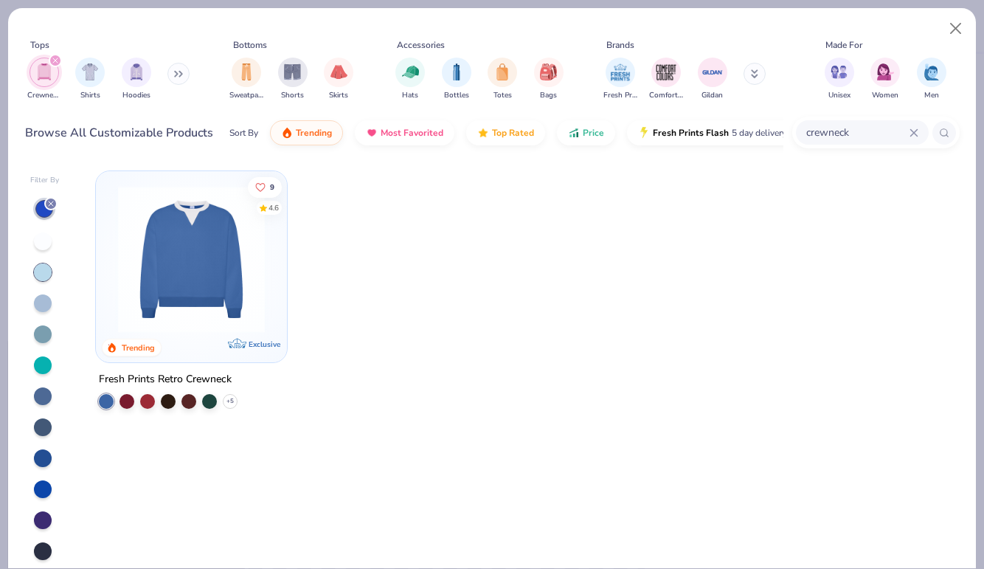
click at [42, 275] on div at bounding box center [43, 272] width 18 height 18
click at [46, 305] on div at bounding box center [43, 303] width 18 height 18
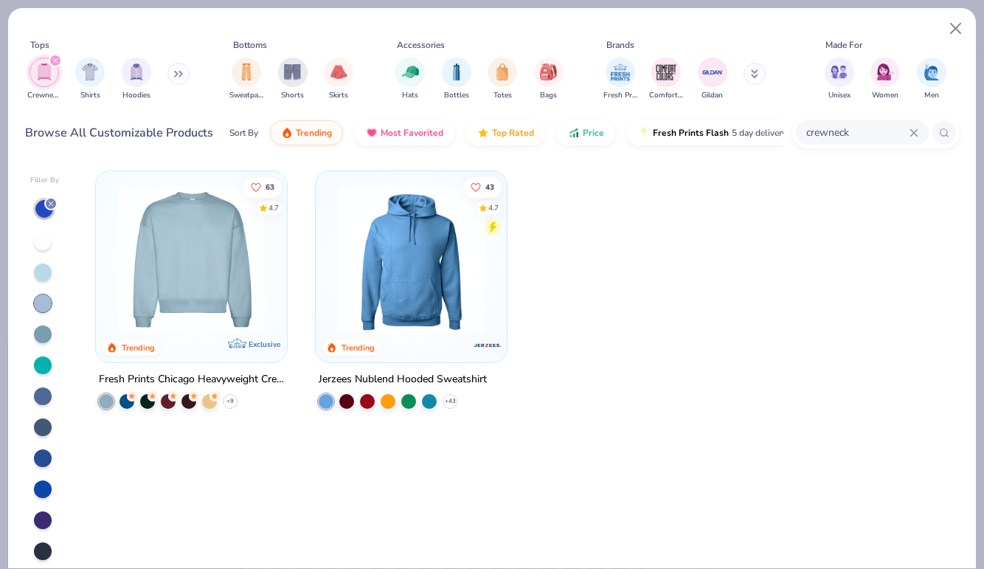
scroll to position [38, 0]
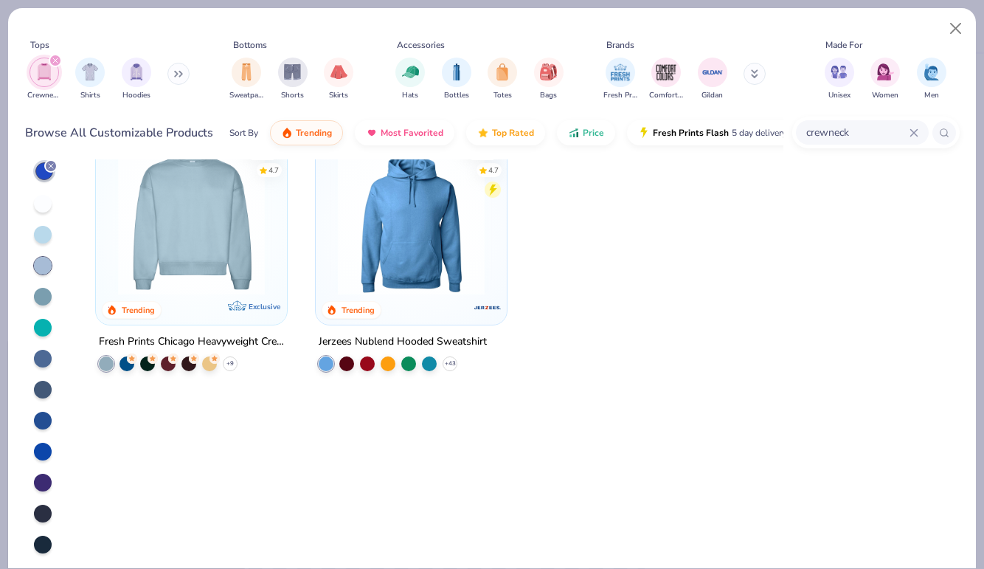
click at [44, 289] on div at bounding box center [43, 297] width 18 height 18
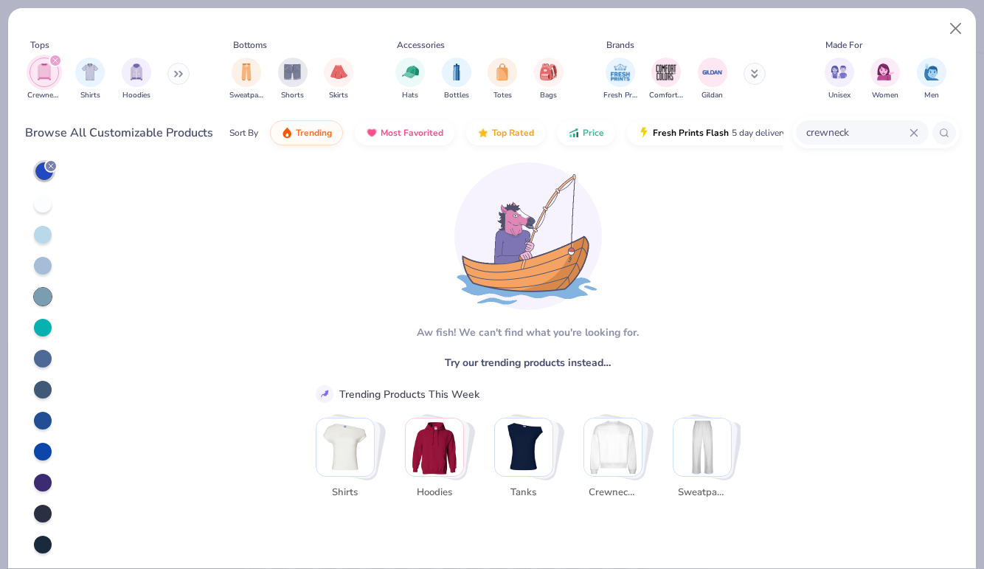
click at [43, 257] on div at bounding box center [43, 266] width 18 height 18
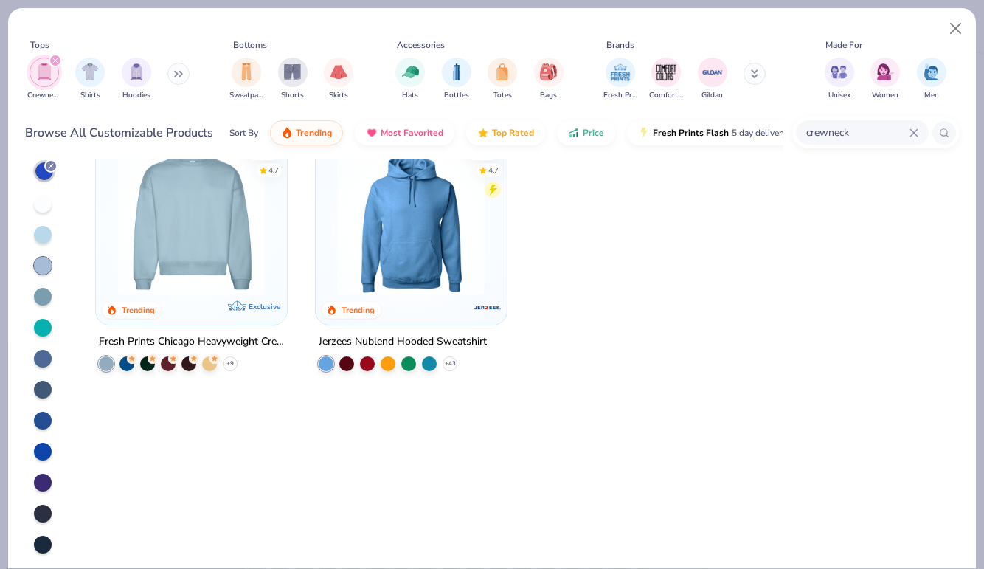
click at [43, 231] on div at bounding box center [43, 235] width 18 height 18
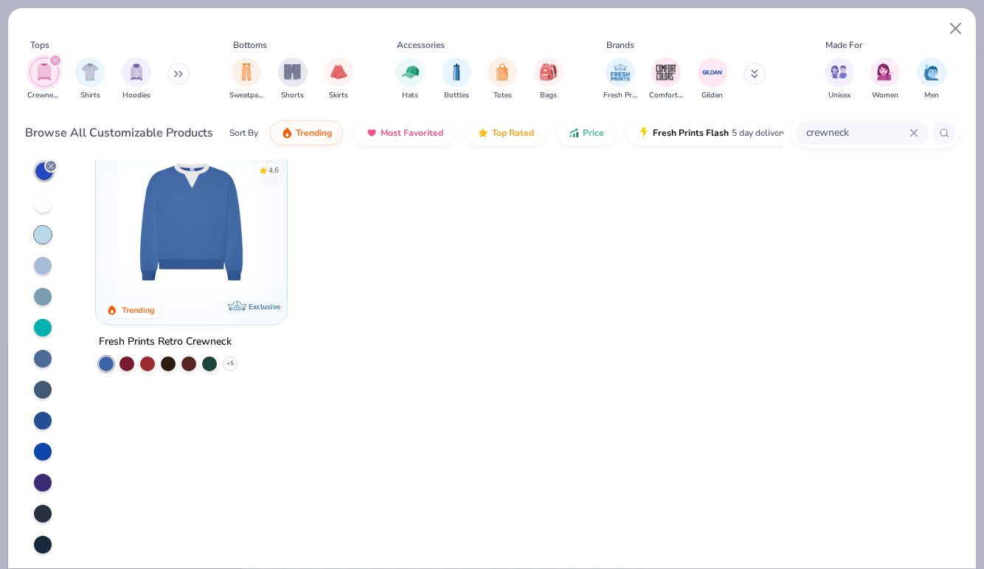
click at [182, 260] on img at bounding box center [192, 221] width 162 height 147
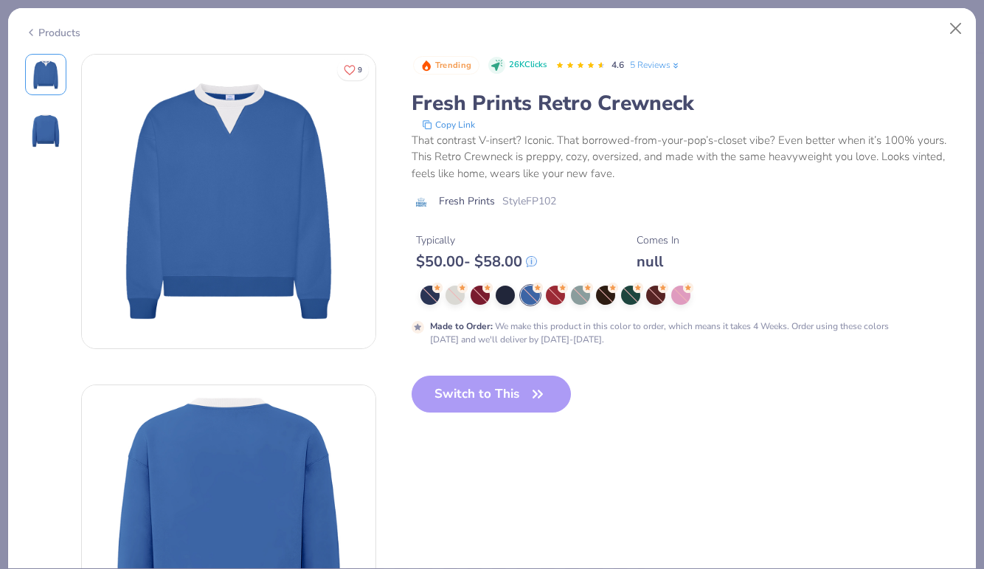
click at [55, 35] on div "Products" at bounding box center [52, 32] width 55 height 15
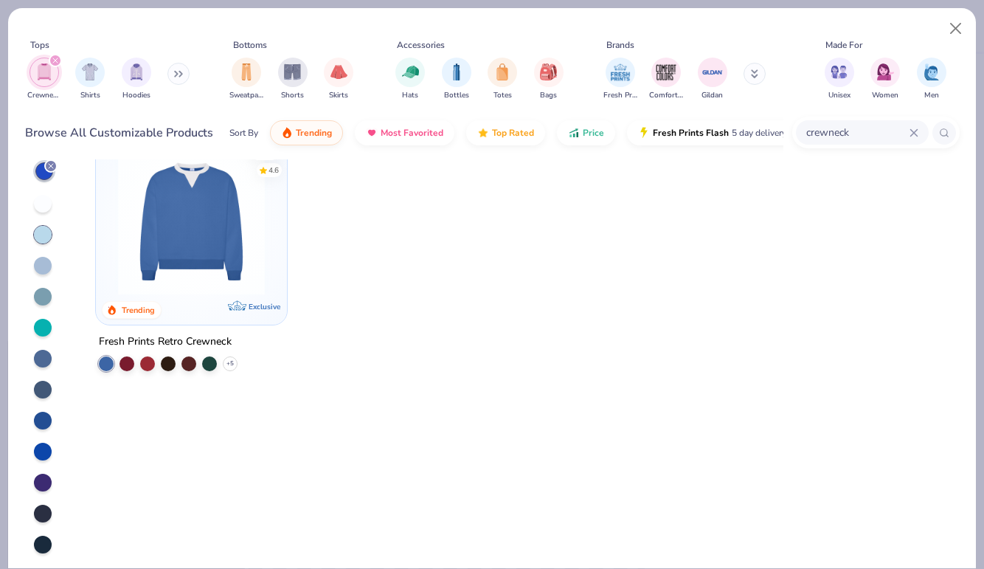
click at [49, 204] on div at bounding box center [43, 204] width 18 height 18
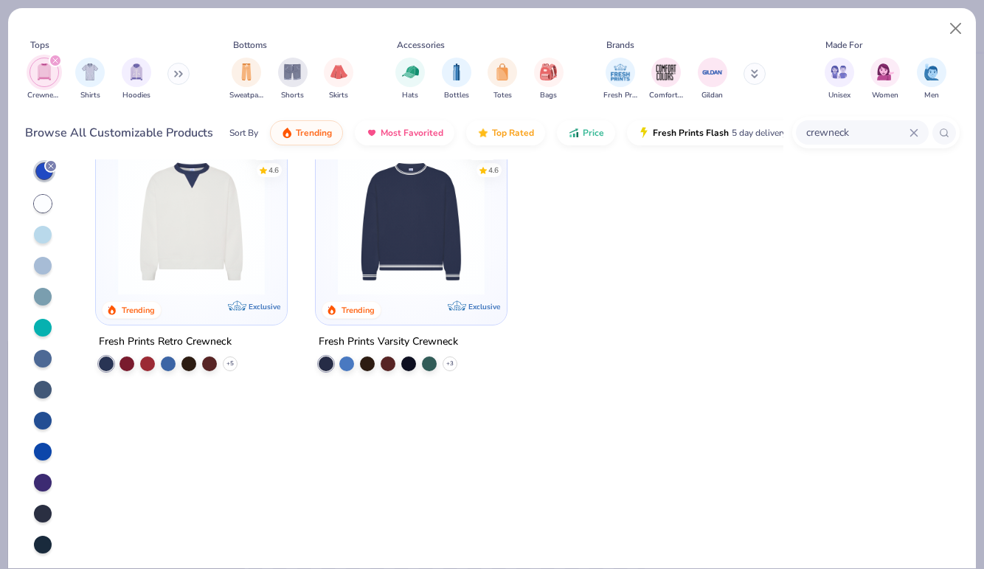
click at [45, 229] on div at bounding box center [43, 235] width 18 height 18
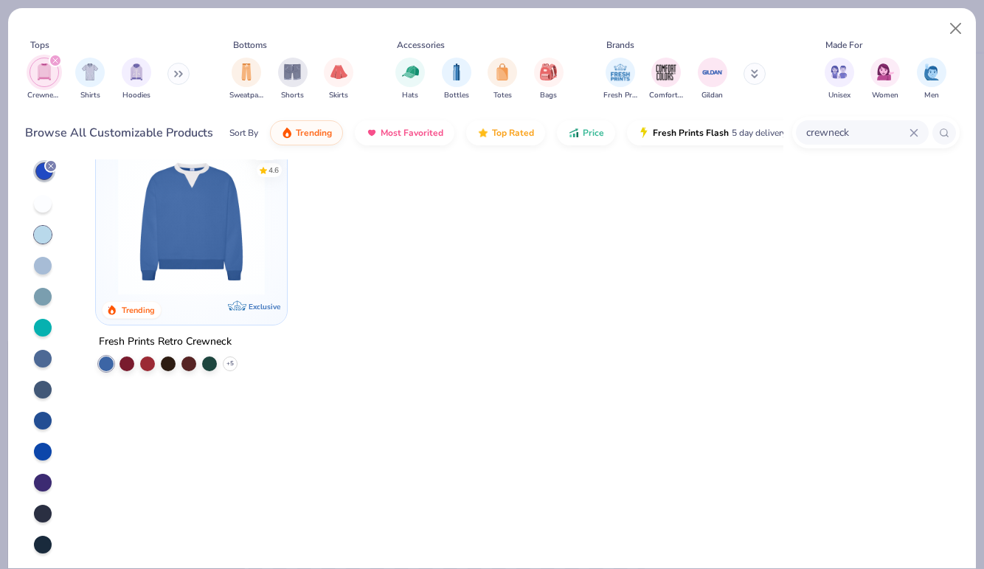
click at [50, 162] on icon at bounding box center [50, 166] width 9 height 9
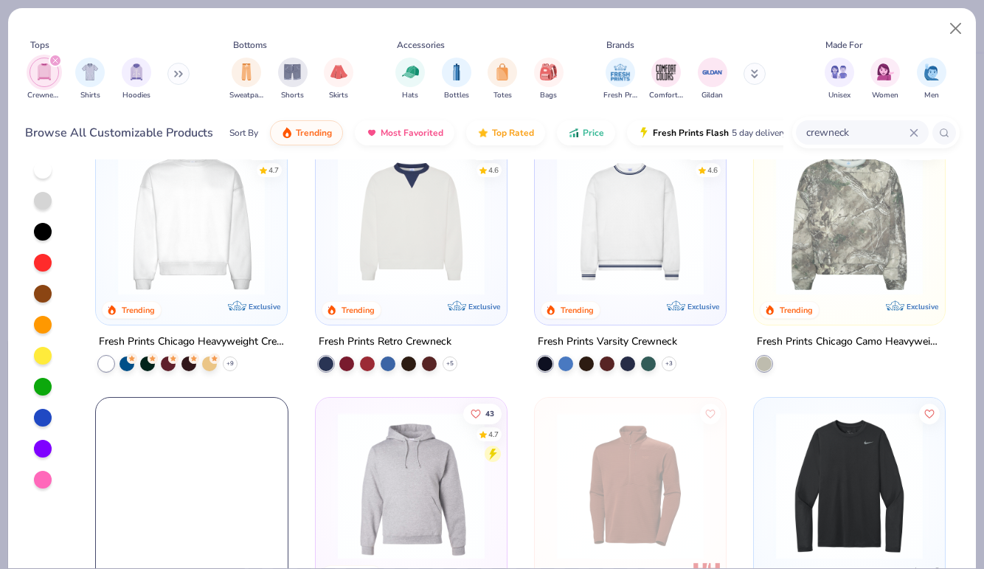
type textarea "x"
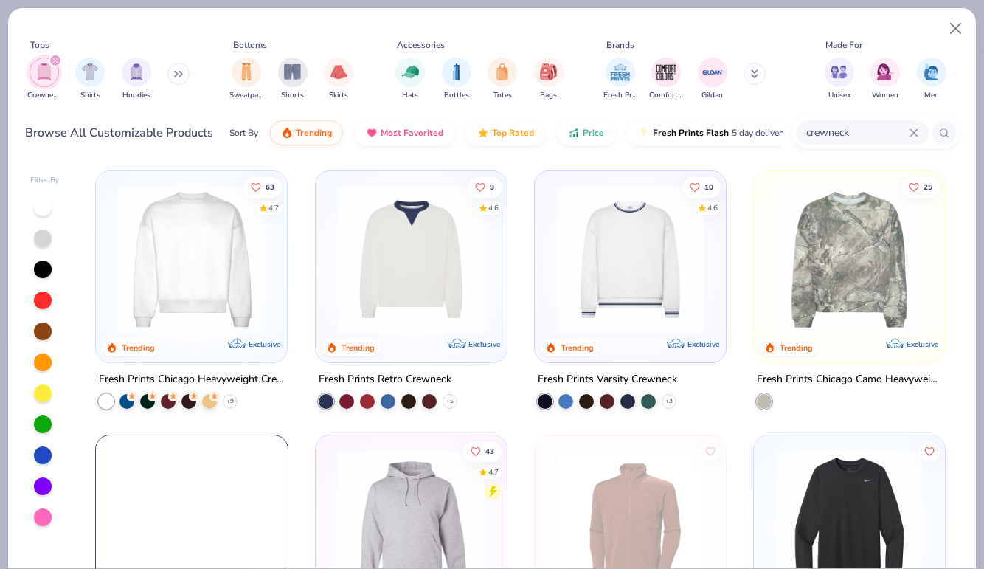
click at [871, 135] on input "crewneck" at bounding box center [857, 132] width 105 height 17
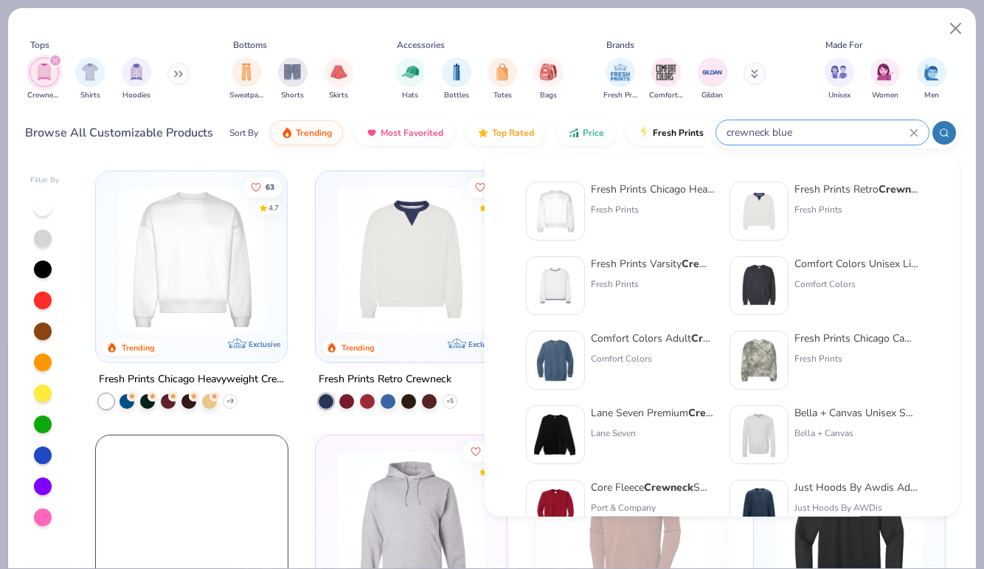
type input "crewneck blue"
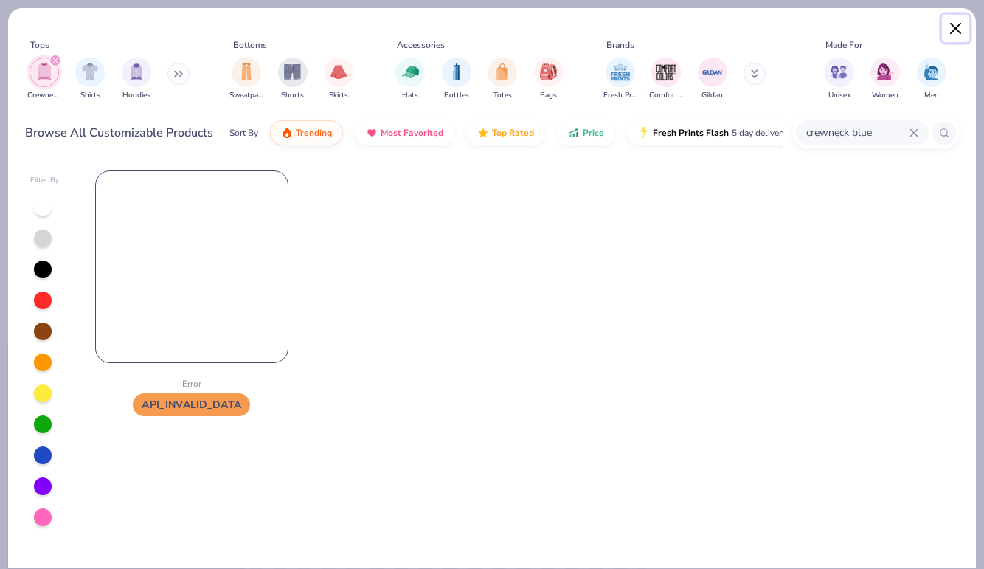
click at [954, 29] on button "Close" at bounding box center [956, 29] width 28 height 28
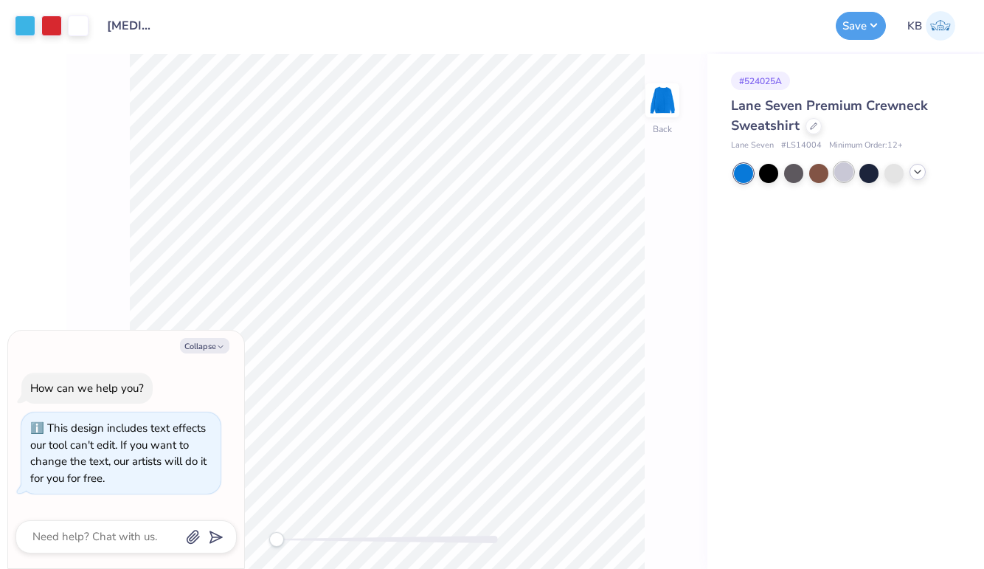
click at [849, 172] on div at bounding box center [843, 171] width 19 height 19
click at [810, 122] on icon at bounding box center [813, 124] width 7 height 7
type textarea "x"
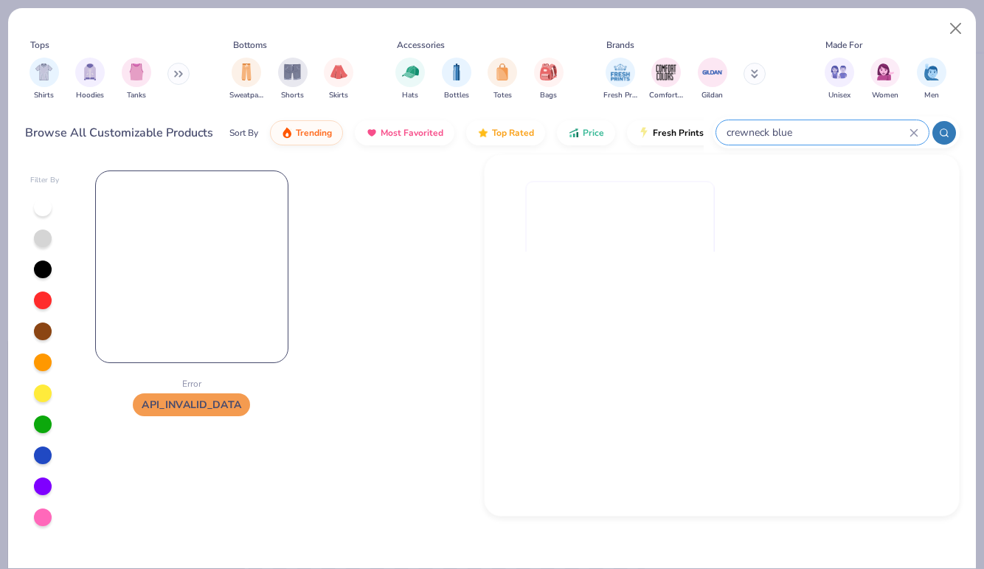
click at [828, 124] on input "crewneck blue" at bounding box center [817, 132] width 184 height 17
click at [819, 142] on div "crewneck blue" at bounding box center [822, 132] width 212 height 24
click at [819, 142] on div at bounding box center [862, 132] width 133 height 24
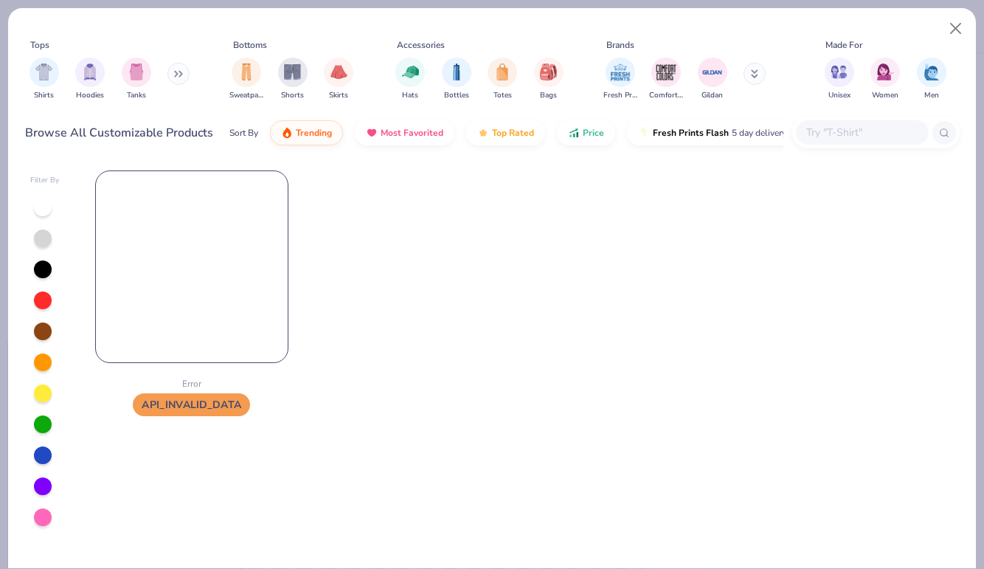
click at [819, 142] on div at bounding box center [862, 132] width 133 height 24
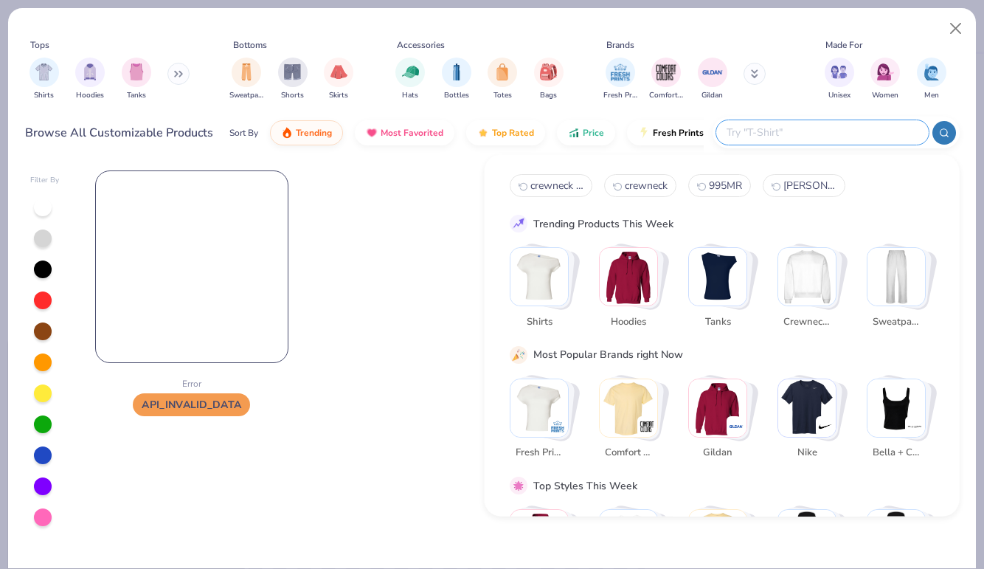
paste input "562MR"
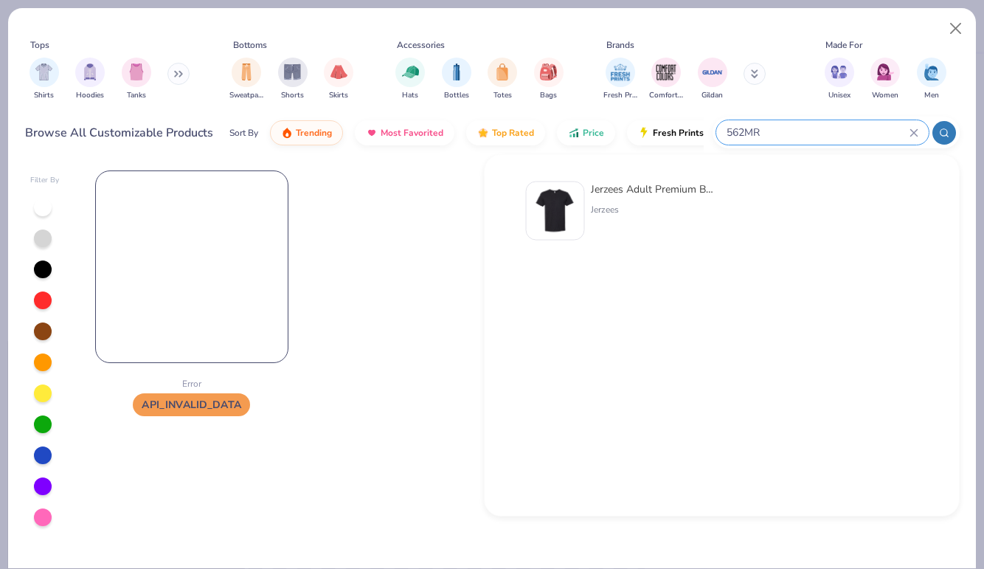
type input "562MR"
